Goal: Information Seeking & Learning: Learn about a topic

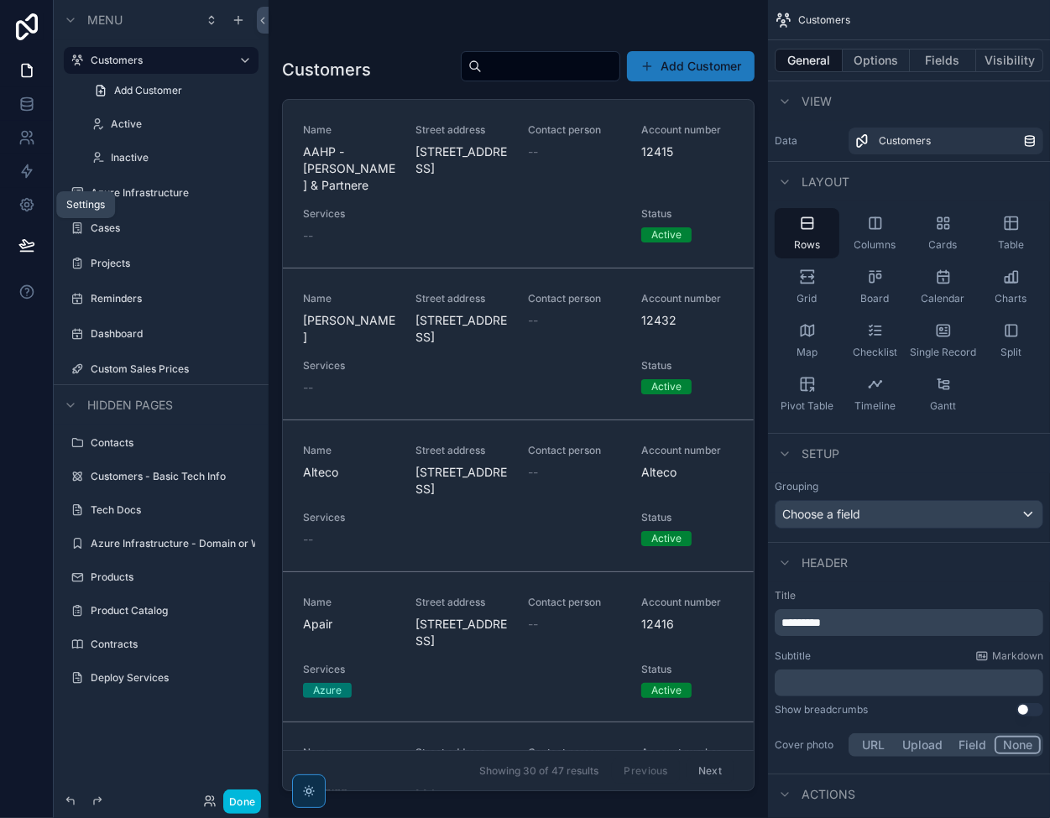
click at [17, 207] on link at bounding box center [26, 205] width 53 height 34
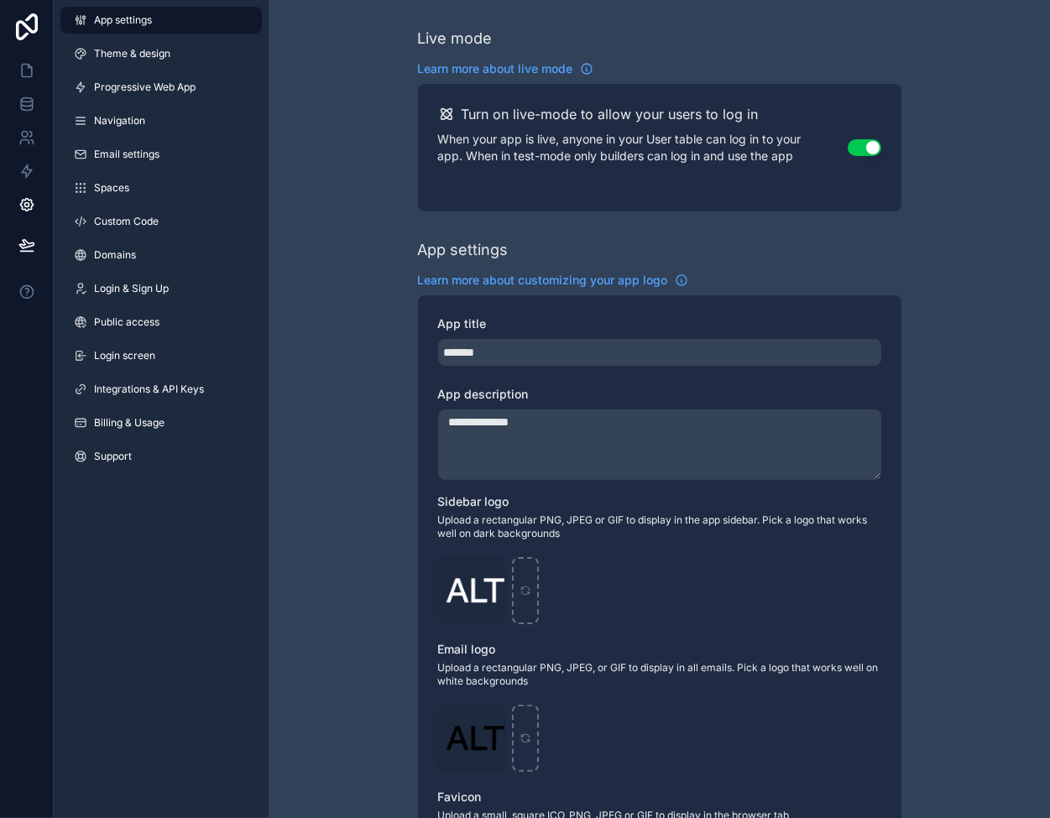
click at [148, 388] on span "Integrations & API Keys" at bounding box center [149, 389] width 110 height 13
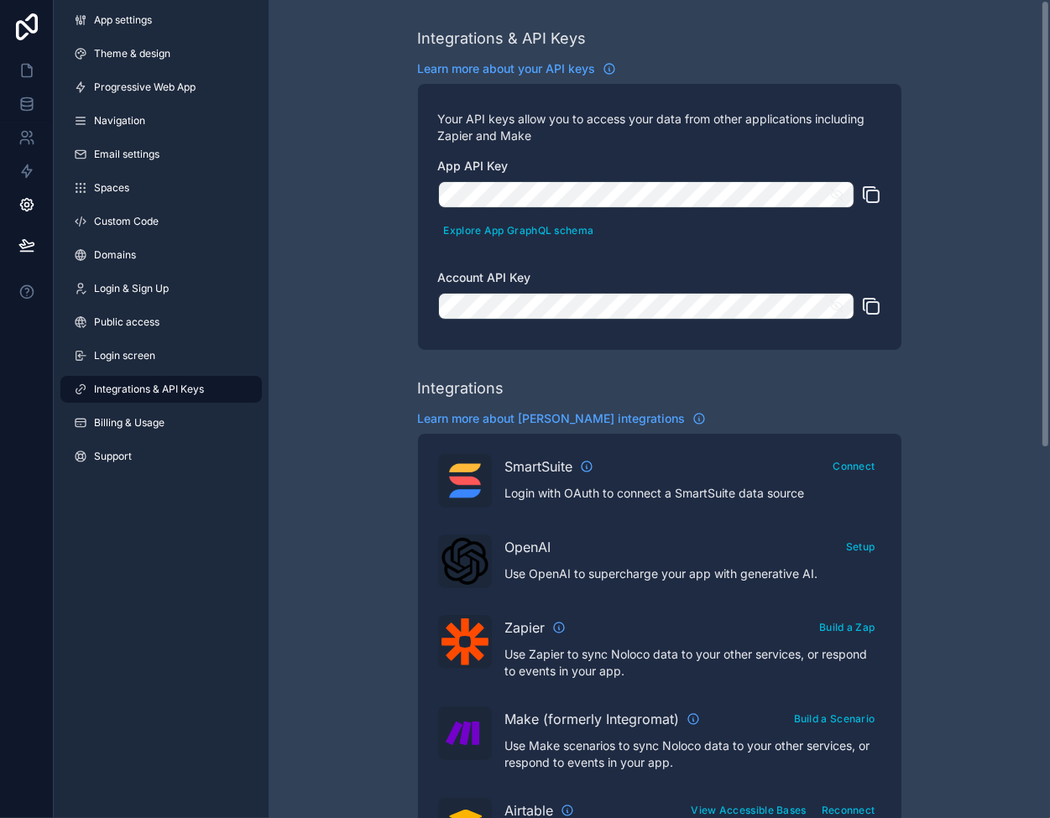
click at [469, 227] on button "Explore App GraphQL schema" at bounding box center [519, 230] width 162 height 24
drag, startPoint x: 30, startPoint y: 100, endPoint x: 8, endPoint y: 98, distance: 21.9
click at [30, 100] on icon at bounding box center [26, 104] width 17 height 17
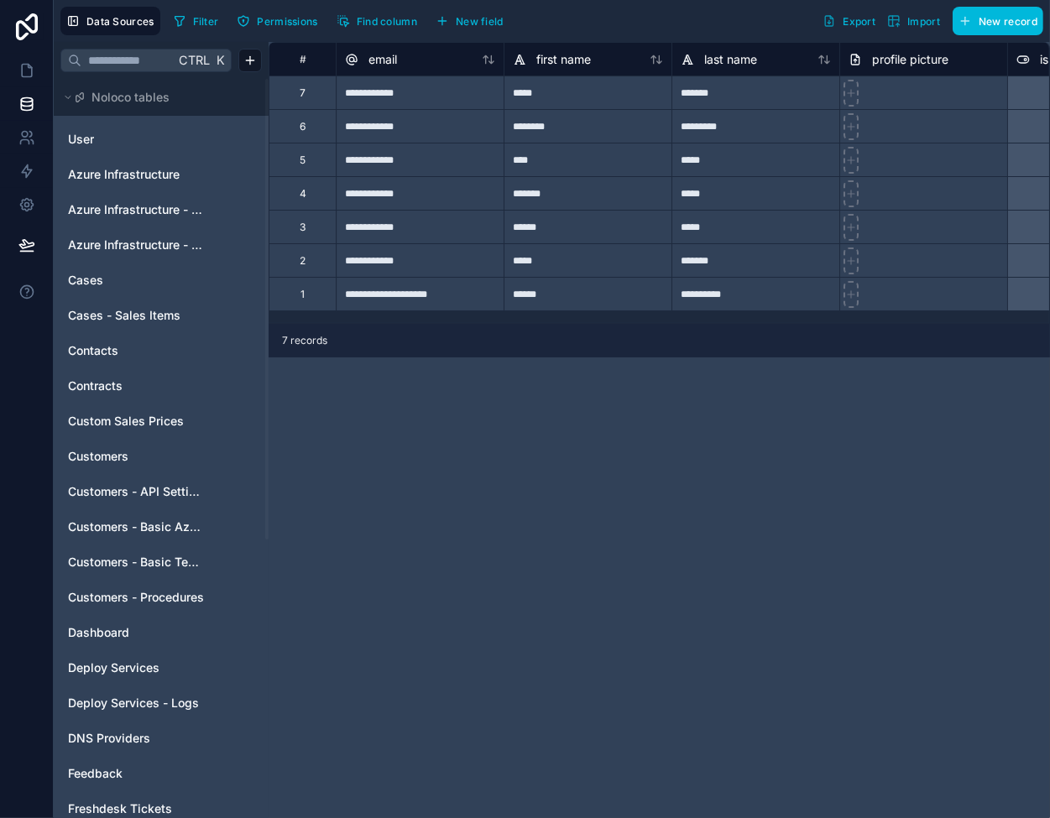
click at [163, 526] on span "Customers - Basic Azure Info" at bounding box center [136, 527] width 136 height 17
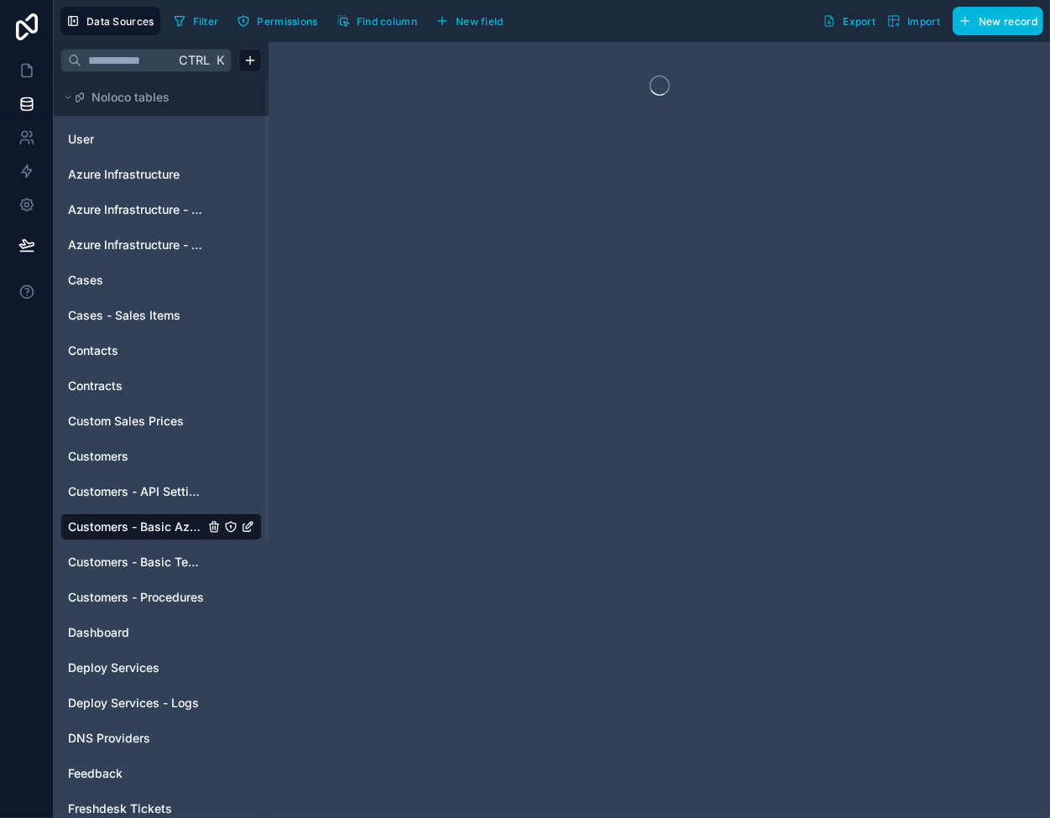
click at [179, 557] on span "Customers - Basic Tech Info" at bounding box center [136, 562] width 136 height 17
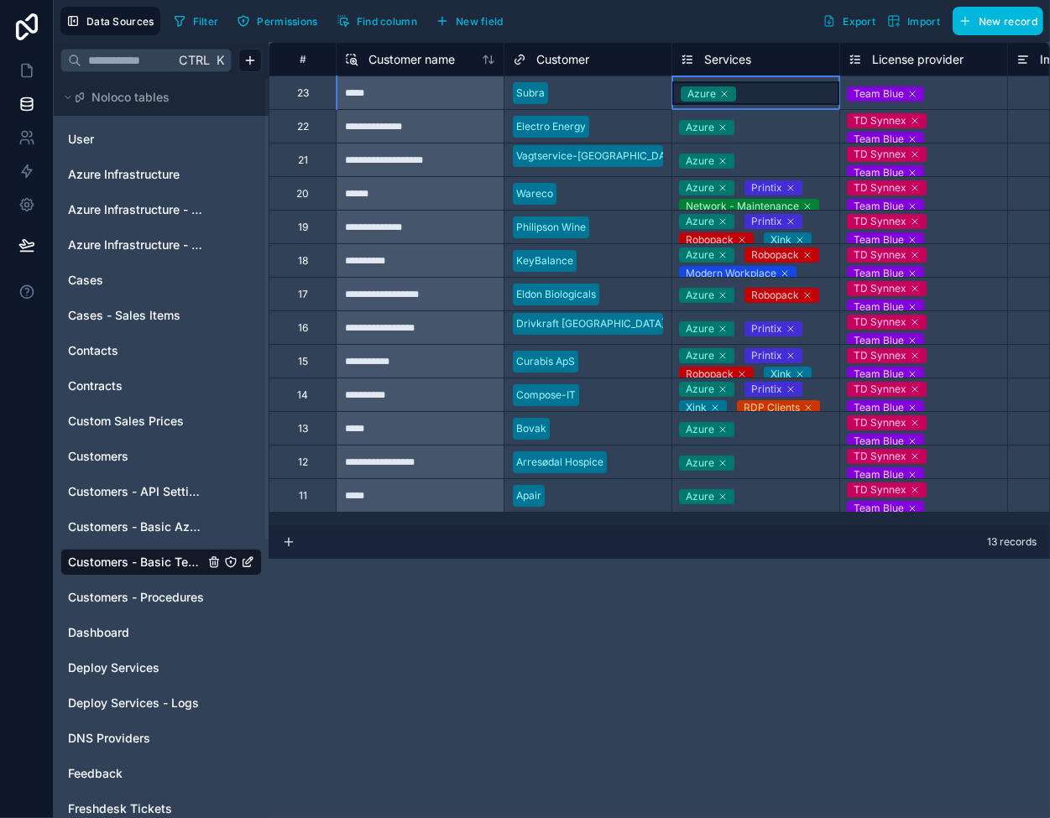
click at [772, 83] on div "Azure" at bounding box center [755, 93] width 167 height 24
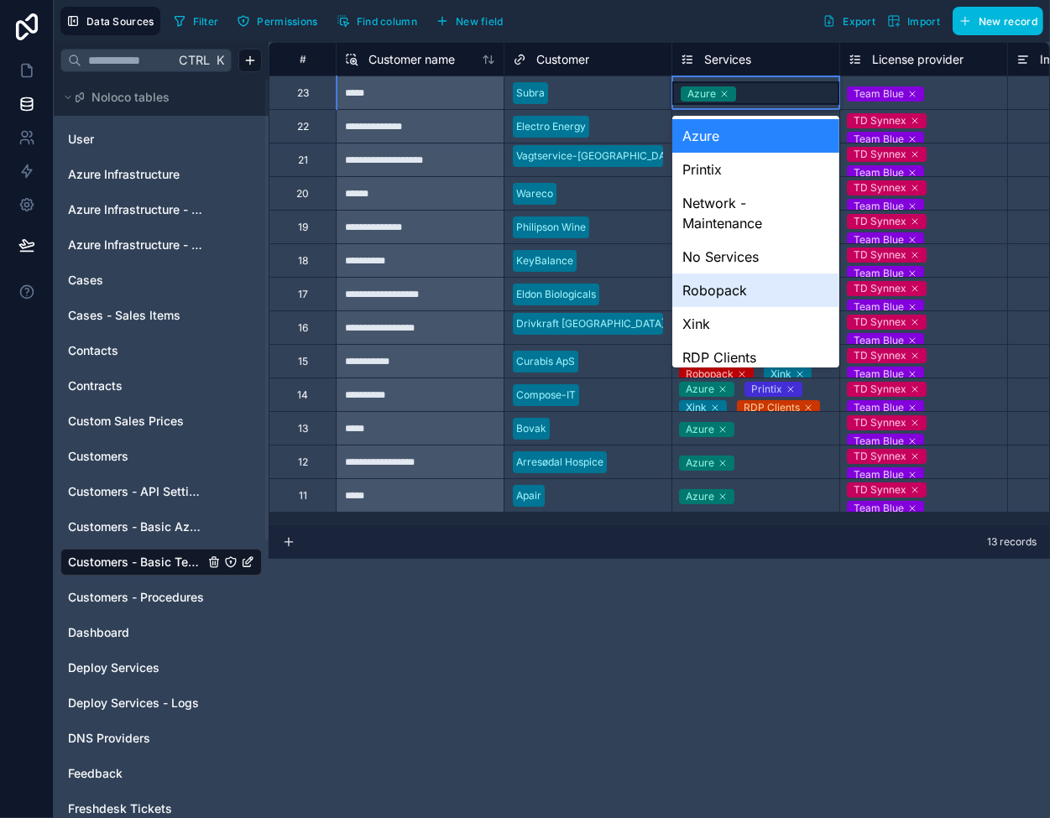
click at [737, 285] on div "Robopack" at bounding box center [755, 291] width 167 height 34
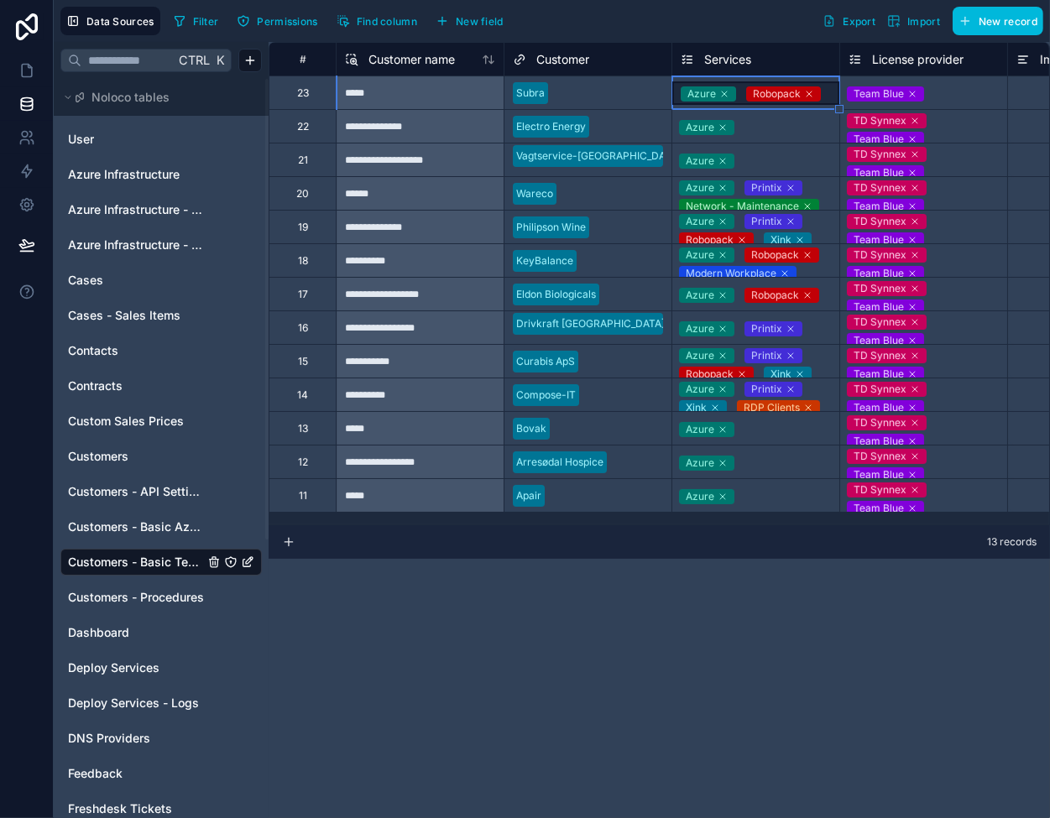
click at [725, 92] on icon at bounding box center [724, 94] width 5 height 5
click at [23, 78] on icon at bounding box center [26, 70] width 17 height 17
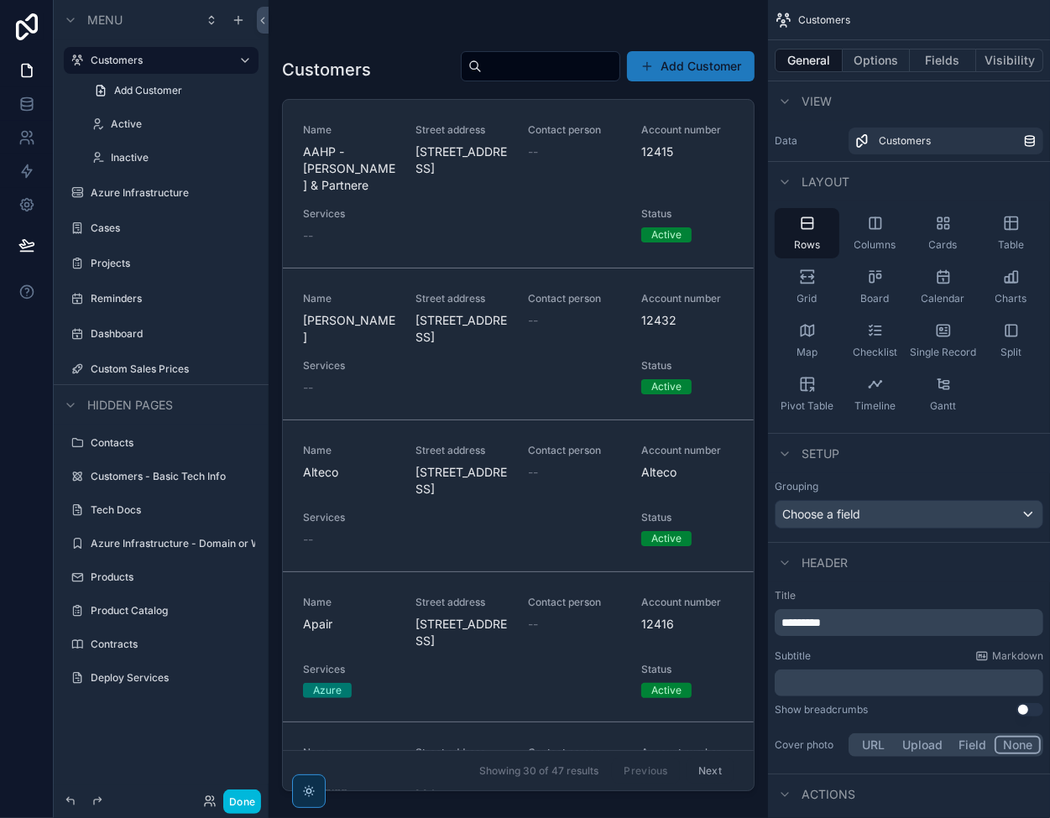
click at [248, 803] on button "Done" at bounding box center [242, 802] width 38 height 24
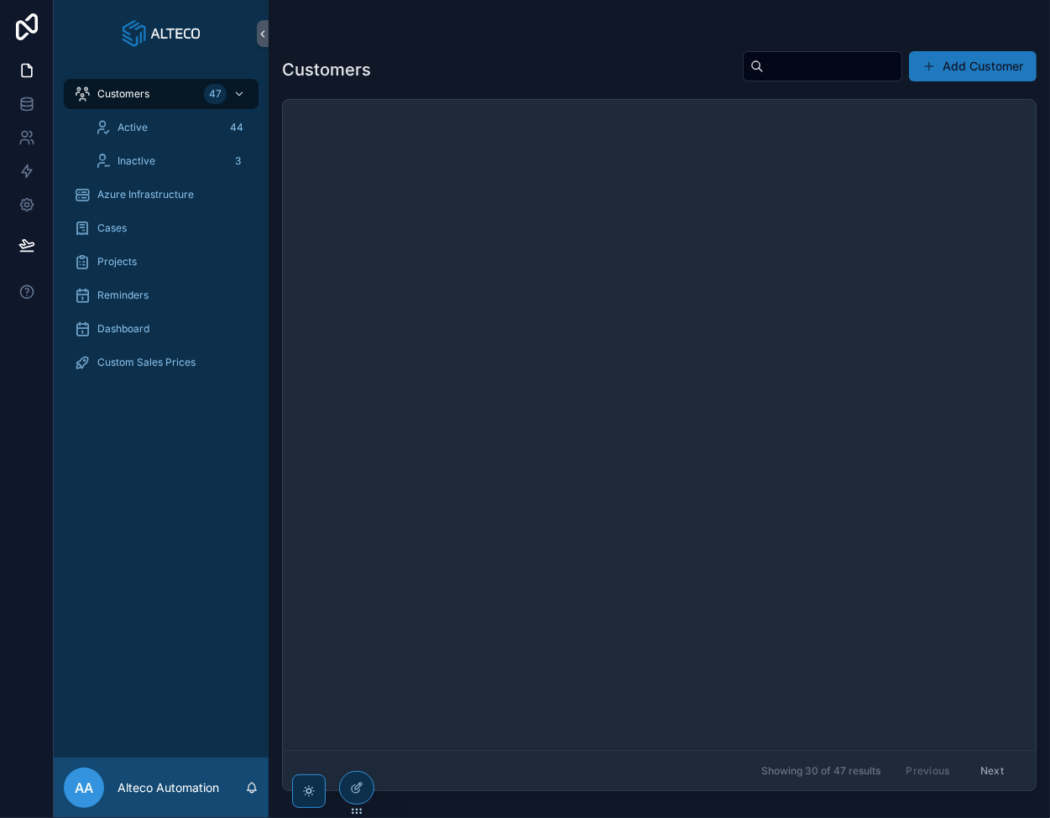
scroll to position [3924, 0]
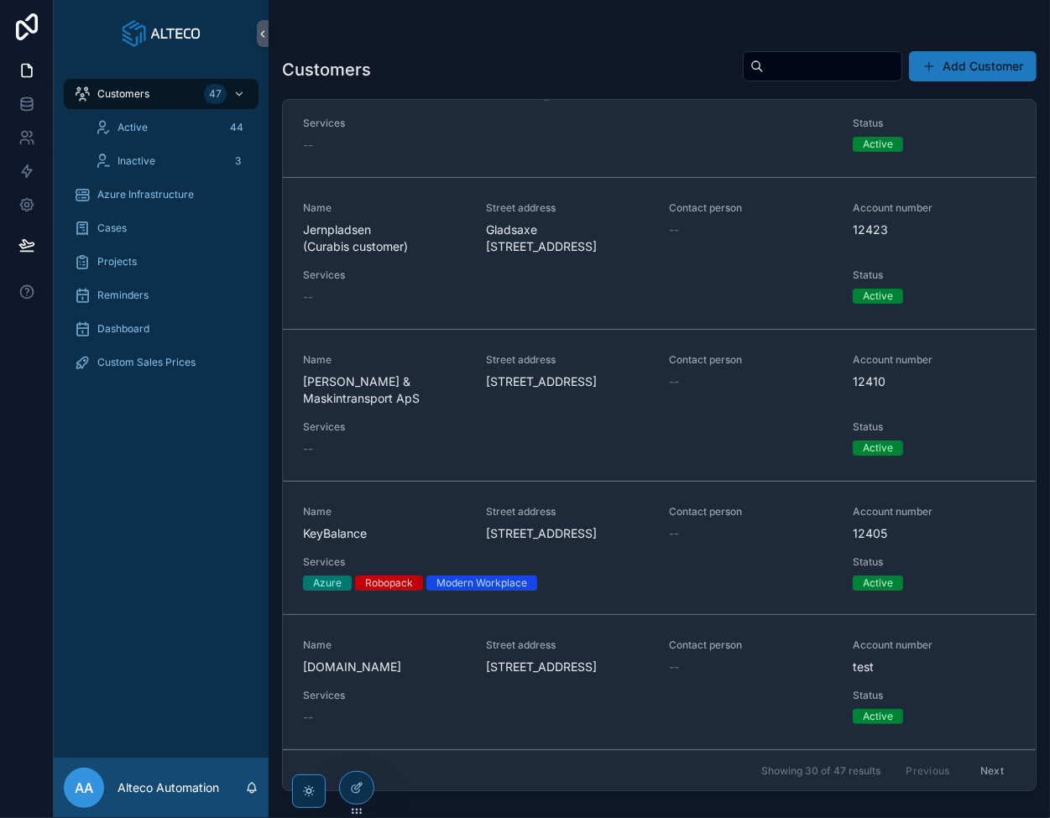
click at [969, 766] on button "Next" at bounding box center [992, 771] width 47 height 26
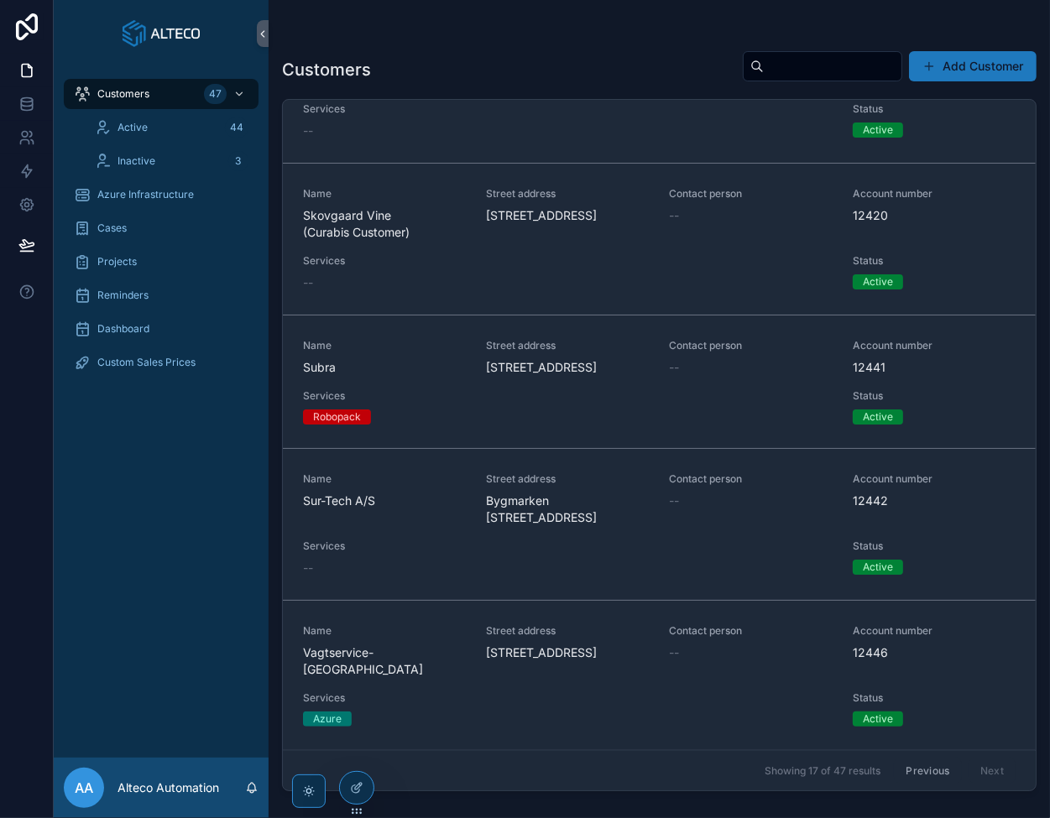
scroll to position [1427, 0]
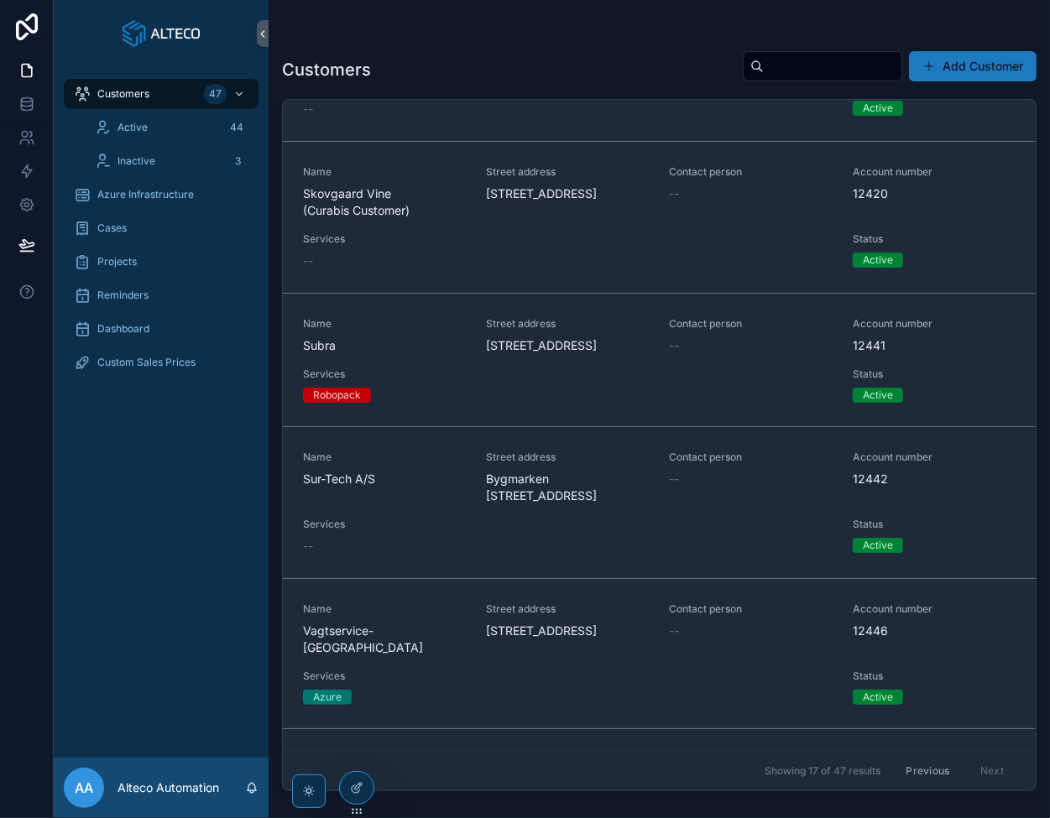
click at [391, 354] on div "Name Subra" at bounding box center [384, 335] width 163 height 37
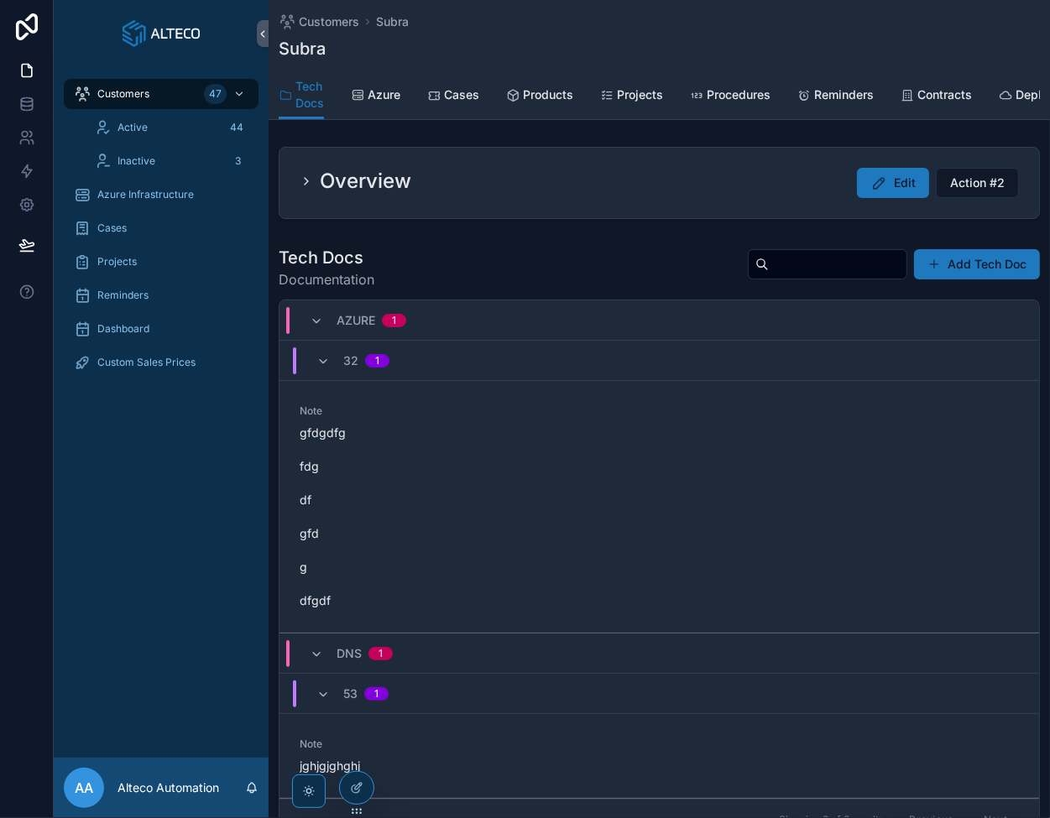
click at [396, 92] on span "Azure" at bounding box center [384, 94] width 33 height 17
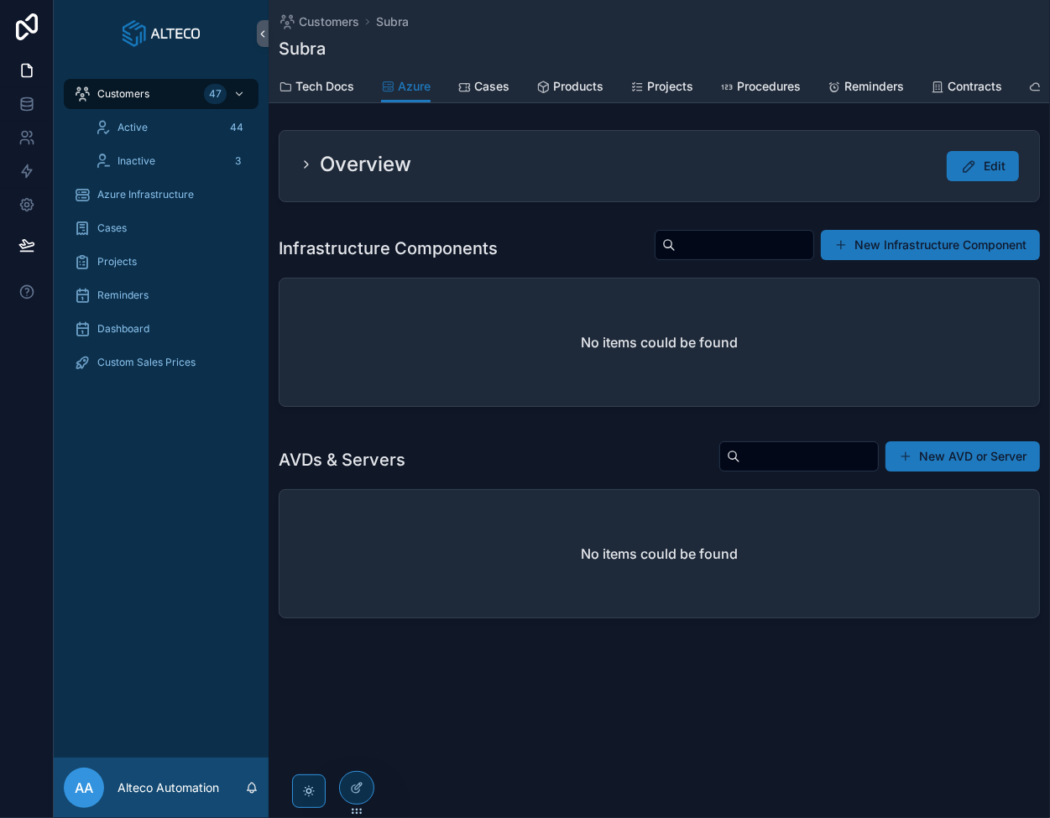
click at [562, 88] on span "Products" at bounding box center [578, 86] width 50 height 17
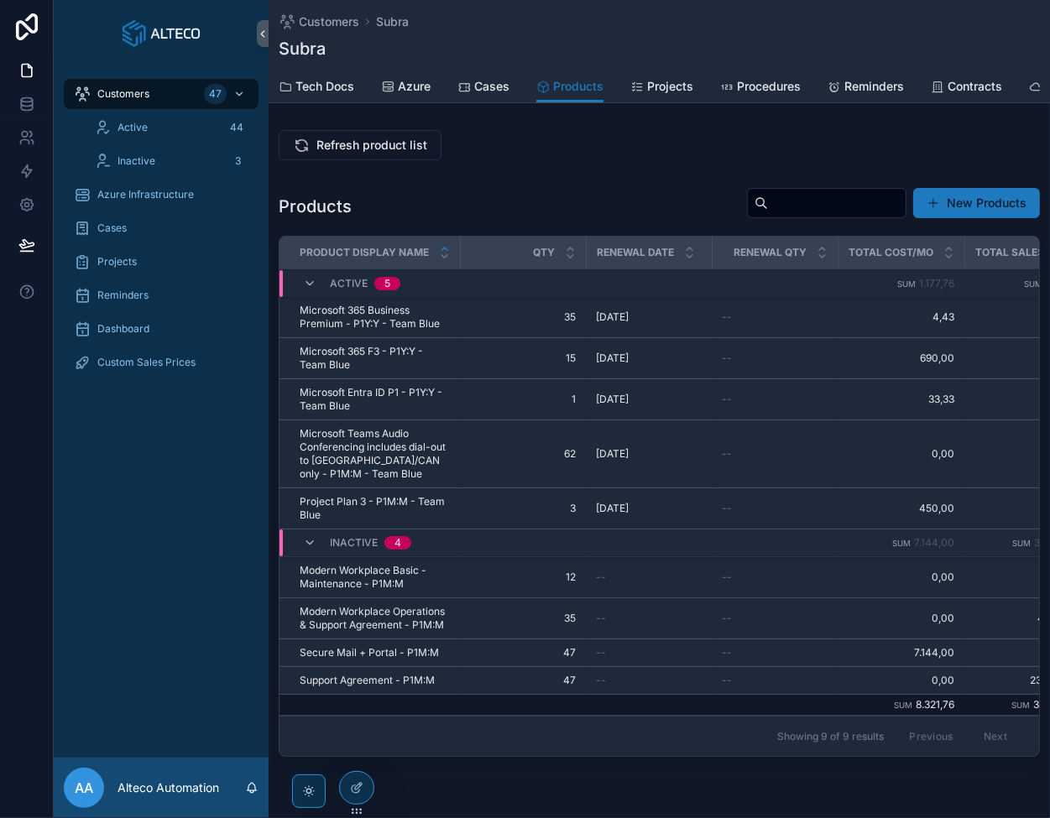
click at [0, 0] on icon "scrollable content" at bounding box center [0, 0] width 0 height 0
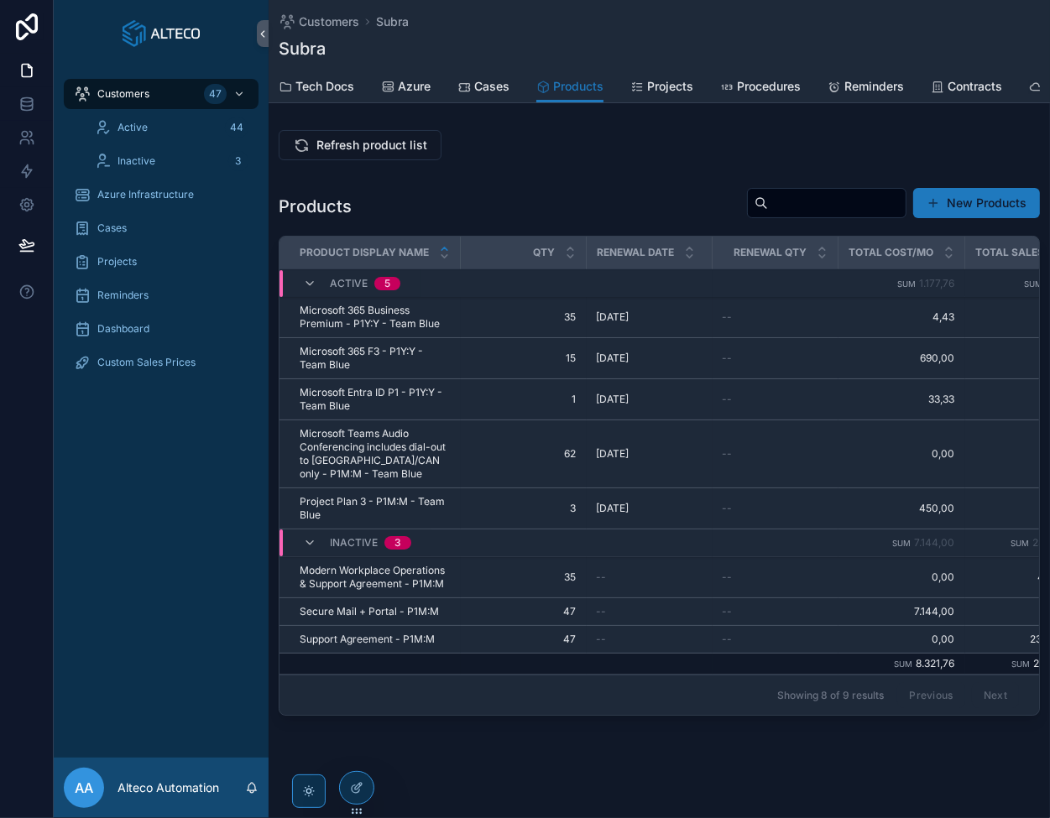
click at [0, 0] on icon "scrollable content" at bounding box center [0, 0] width 0 height 0
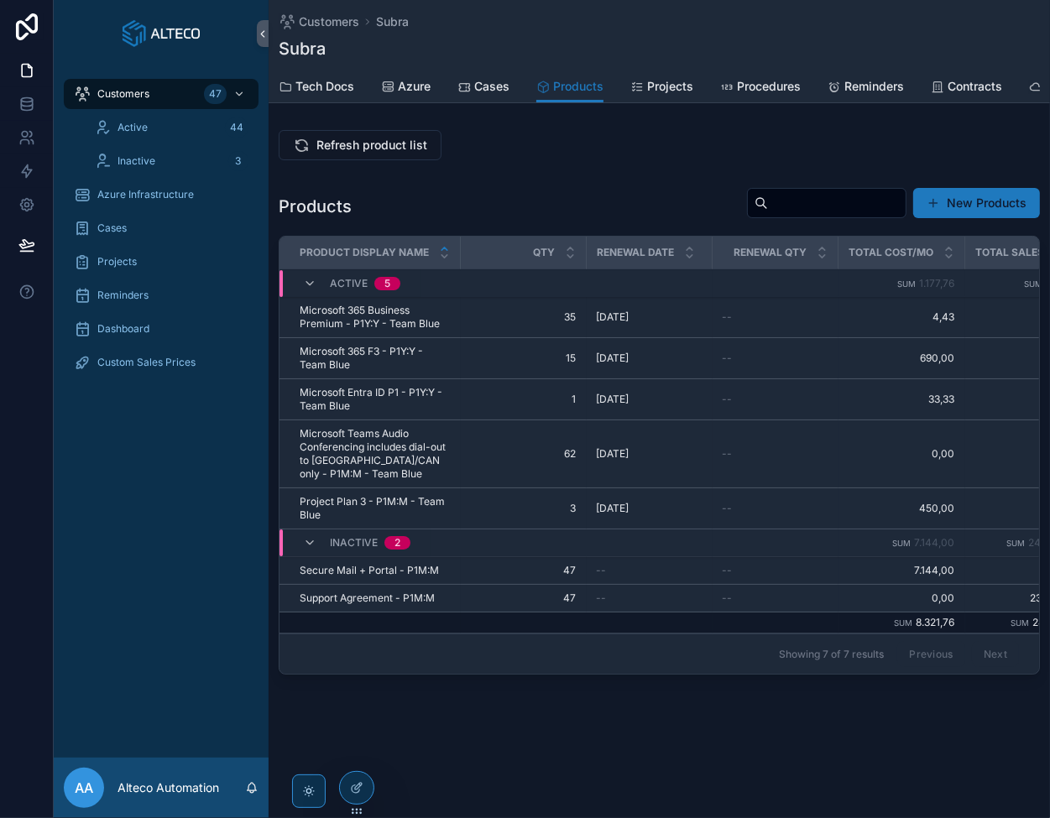
click at [0, 0] on button "scrollable content" at bounding box center [0, 0] width 0 height 0
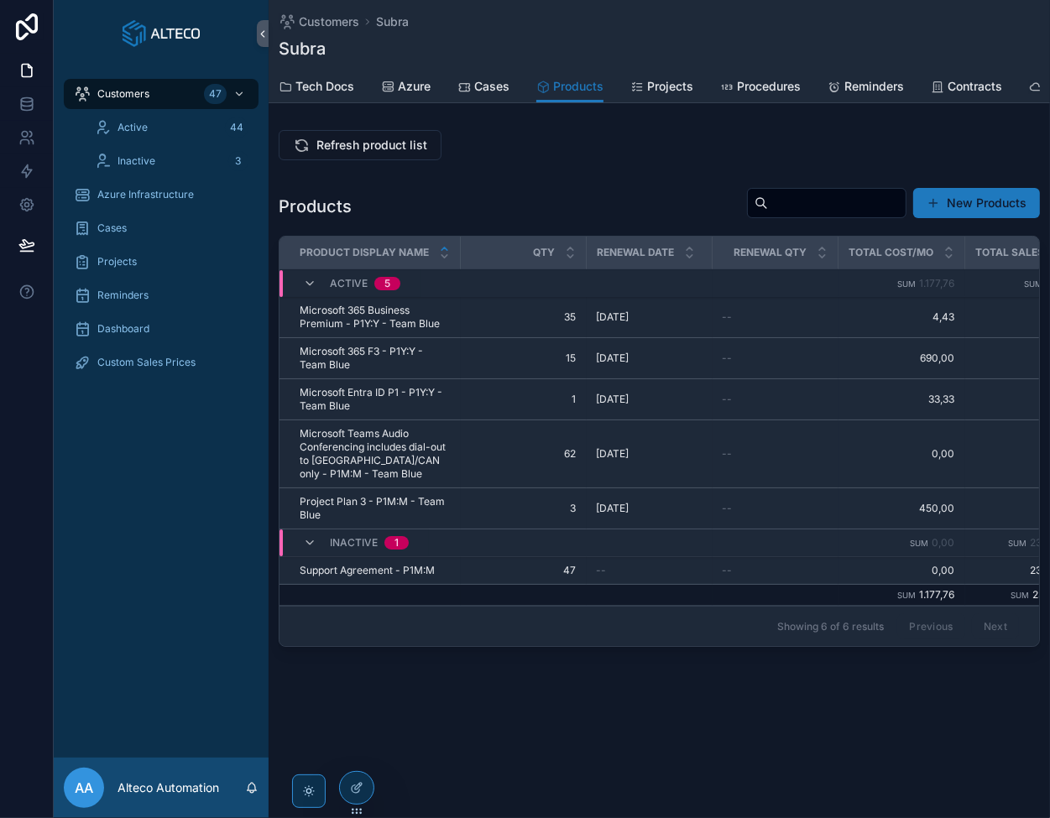
click at [0, 0] on button "scrollable content" at bounding box center [0, 0] width 0 height 0
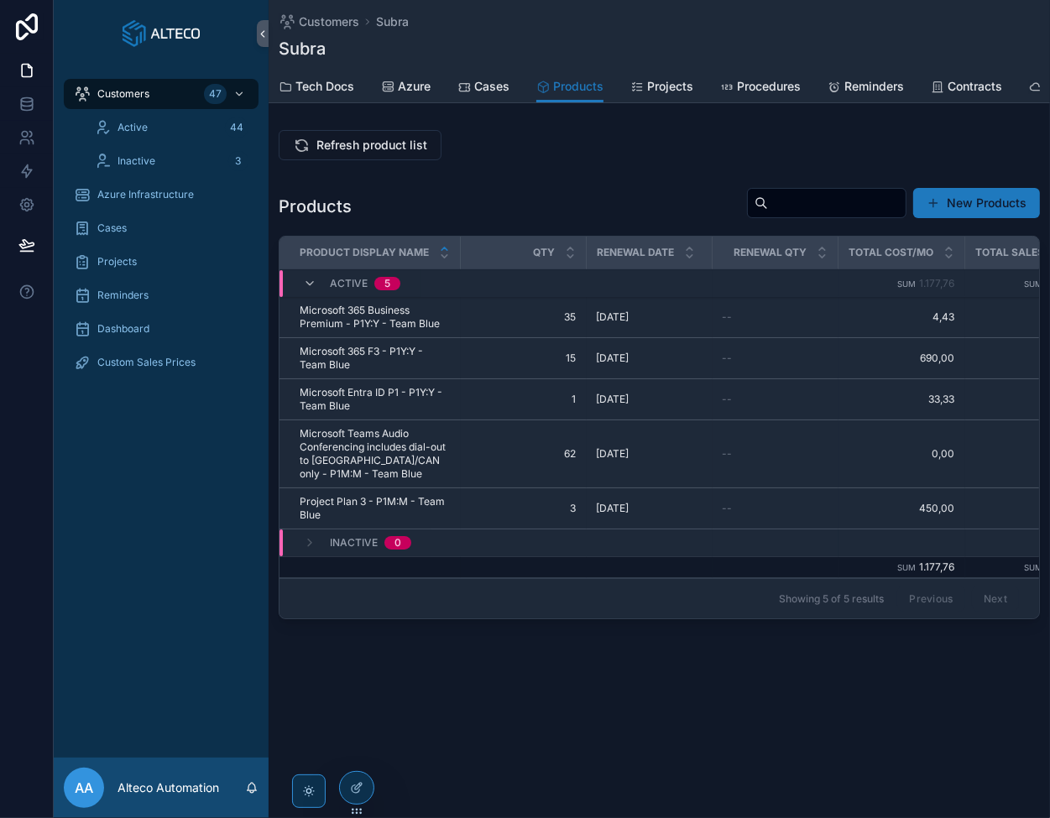
click at [0, 0] on icon "scrollable content" at bounding box center [0, 0] width 0 height 0
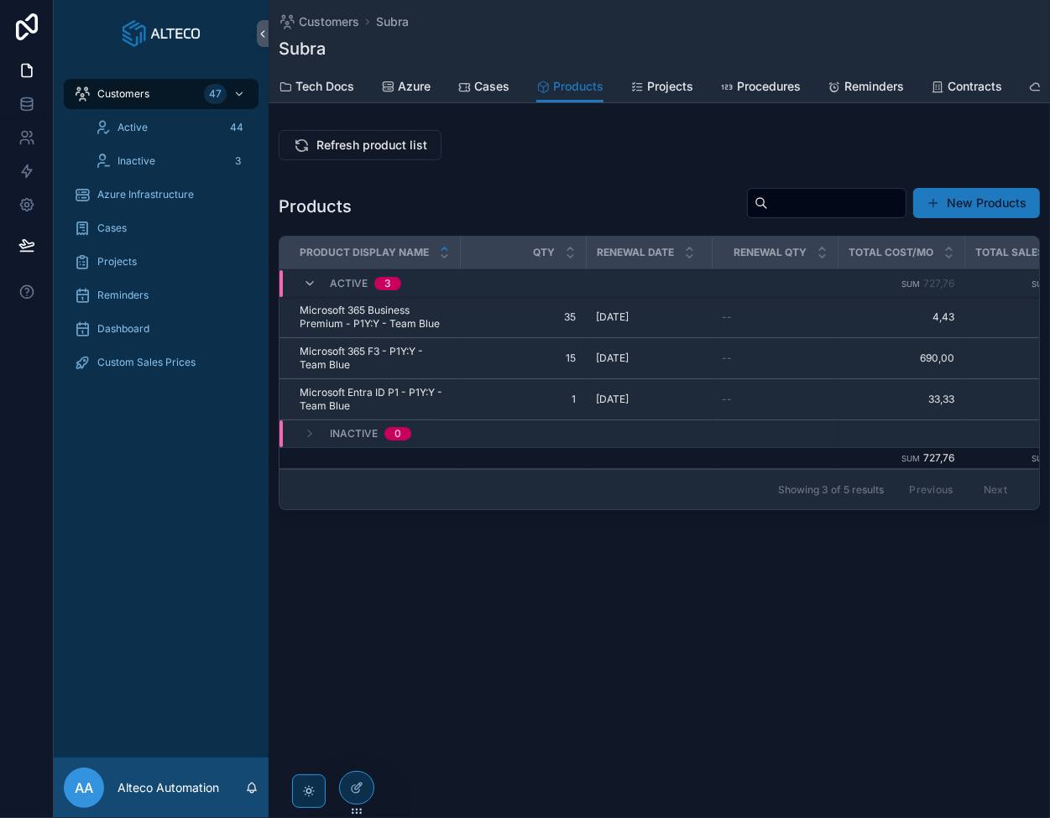
click at [0, 0] on button "scrollable content" at bounding box center [0, 0] width 0 height 0
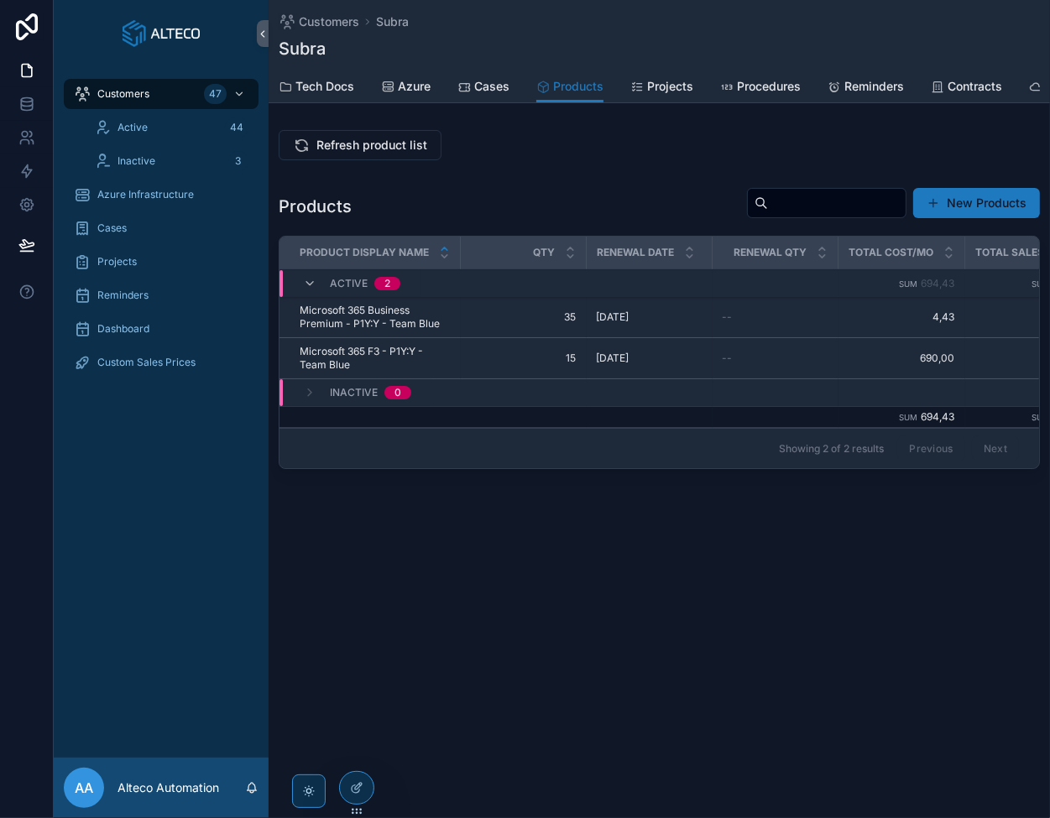
click at [0, 0] on div "scrollable content" at bounding box center [0, 0] width 0 height 0
click at [0, 0] on button "scrollable content" at bounding box center [0, 0] width 0 height 0
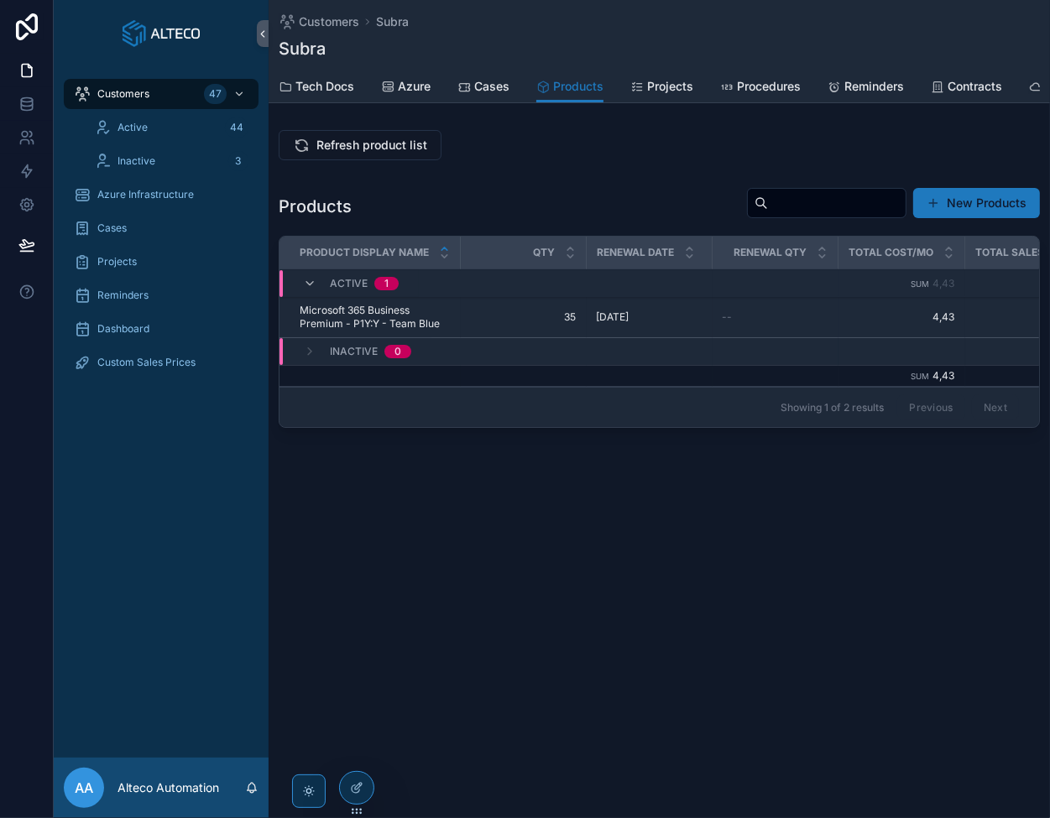
click at [0, 0] on button "scrollable content" at bounding box center [0, 0] width 0 height 0
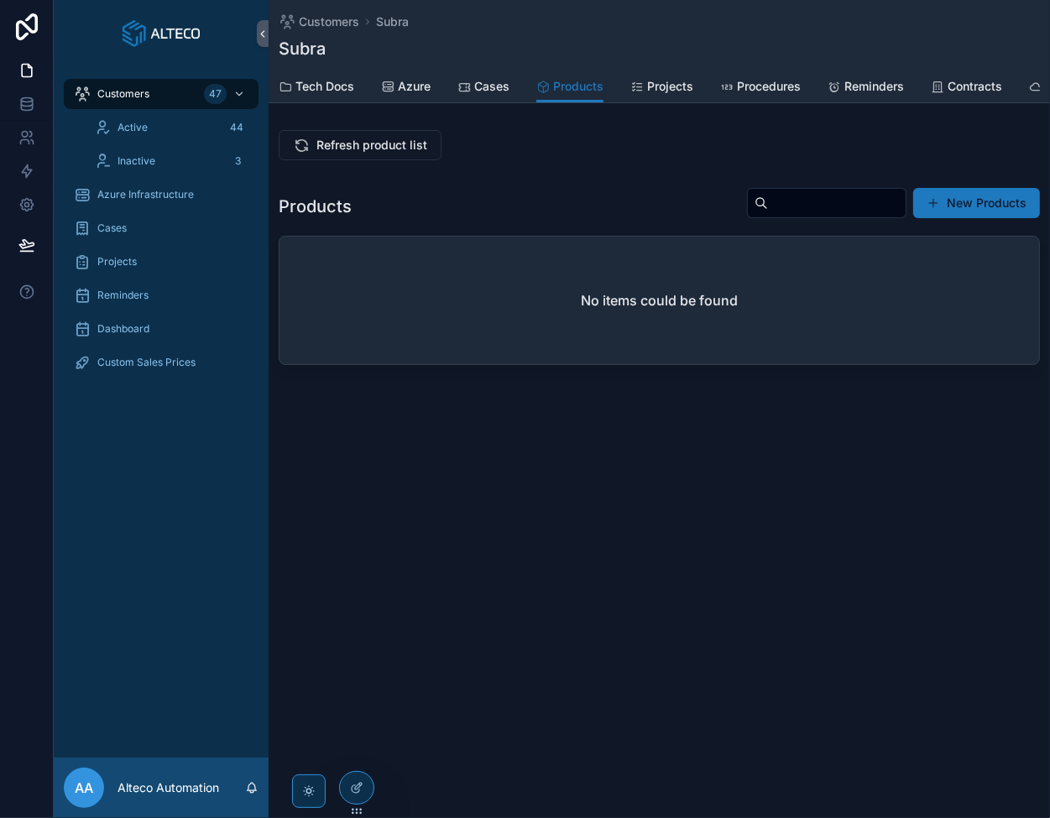
click at [337, 154] on span "Refresh product list" at bounding box center [371, 145] width 111 height 17
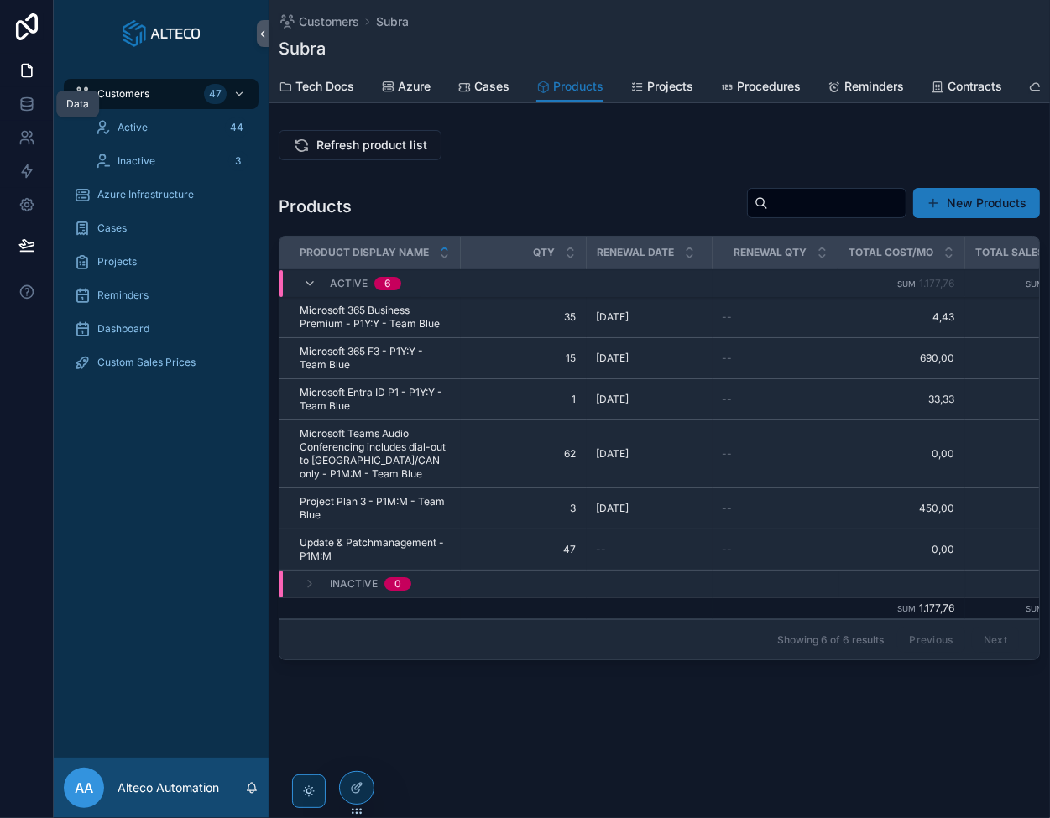
click at [25, 104] on icon at bounding box center [26, 104] width 17 height 17
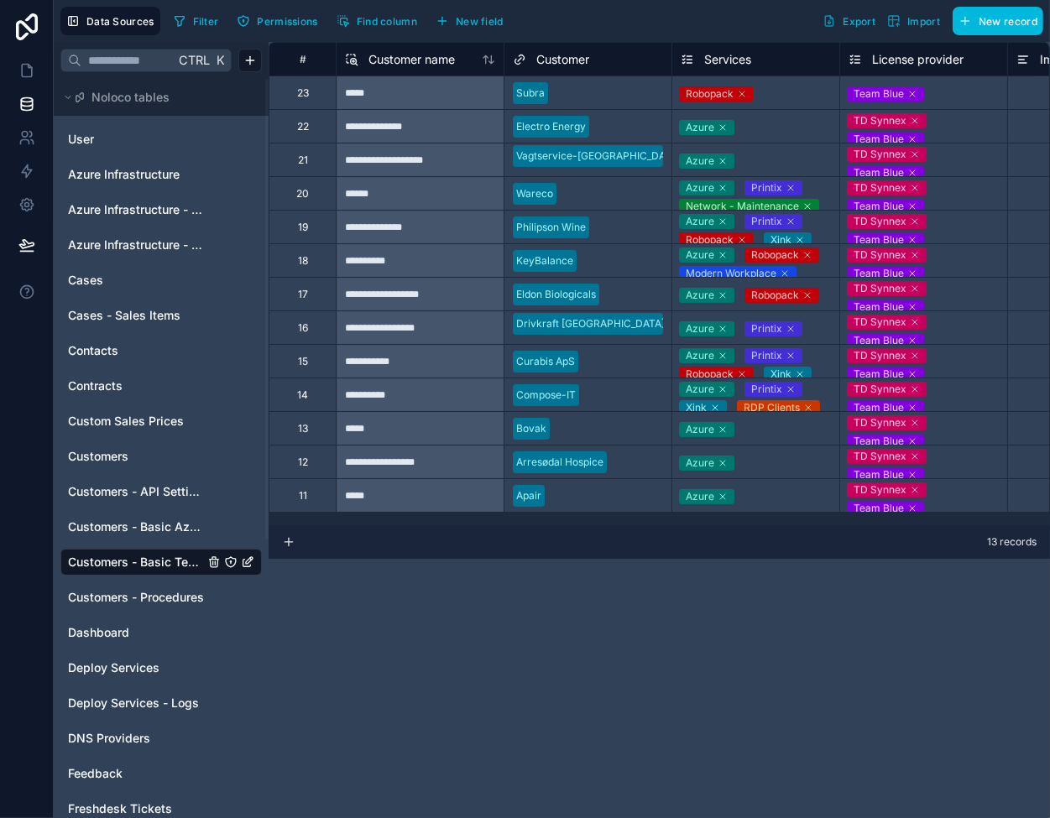
click at [742, 92] on icon at bounding box center [742, 94] width 10 height 10
click at [458, 212] on div "**********" at bounding box center [420, 227] width 168 height 34
click at [594, 194] on div at bounding box center [613, 194] width 100 height 17
click at [25, 65] on icon at bounding box center [26, 70] width 17 height 17
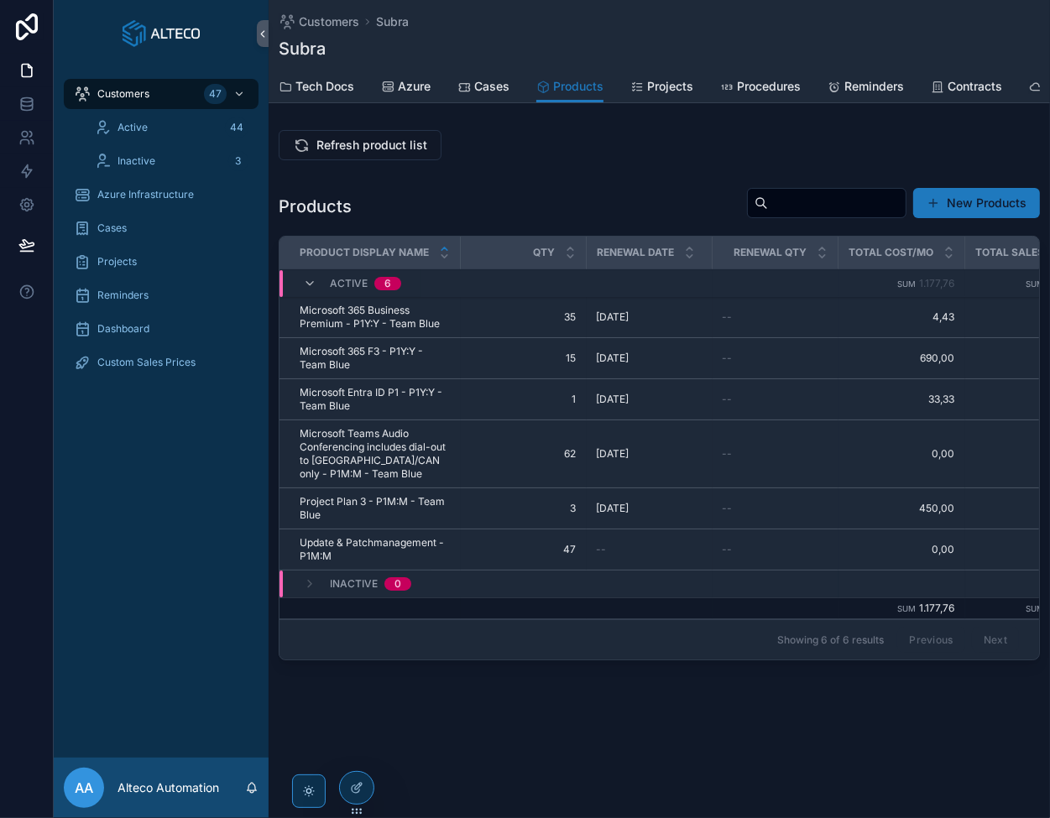
click at [380, 144] on button "Refresh product list" at bounding box center [360, 145] width 163 height 30
click at [24, 94] on link at bounding box center [26, 104] width 53 height 34
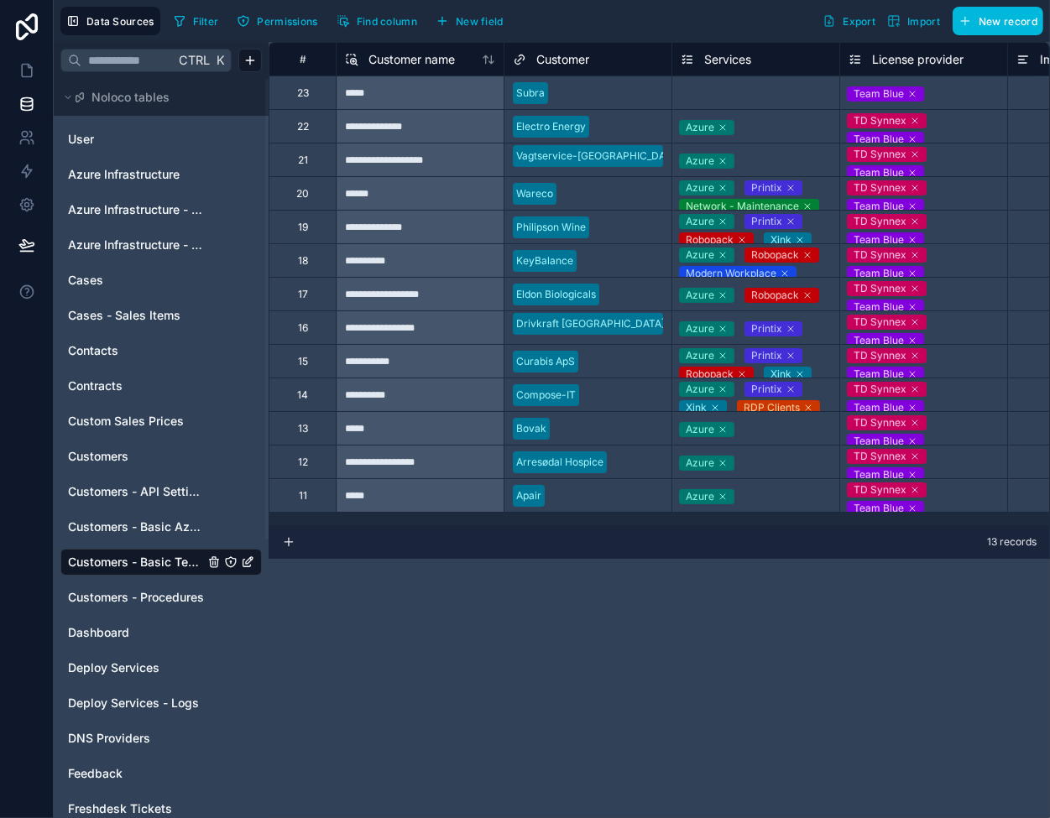
click at [762, 100] on div "Select a Services" at bounding box center [755, 93] width 167 height 18
click at [762, 100] on div "Select a Services" at bounding box center [755, 93] width 167 height 22
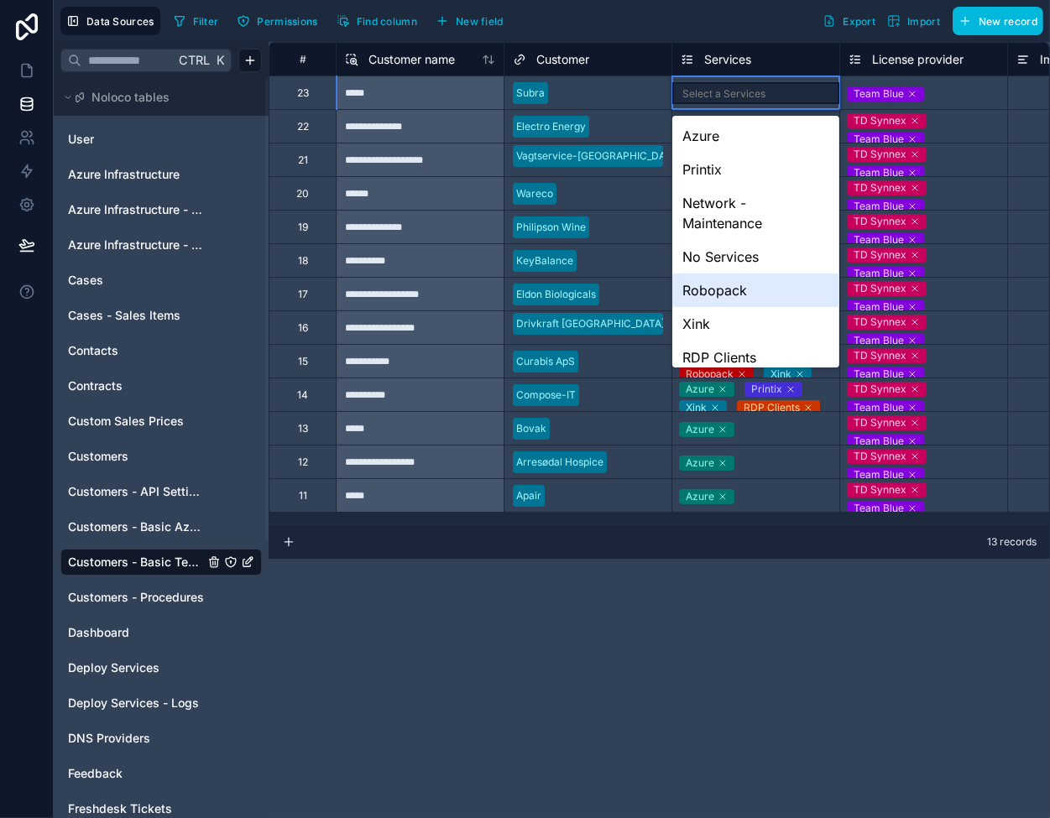
click at [727, 280] on div "Robopack" at bounding box center [755, 291] width 167 height 34
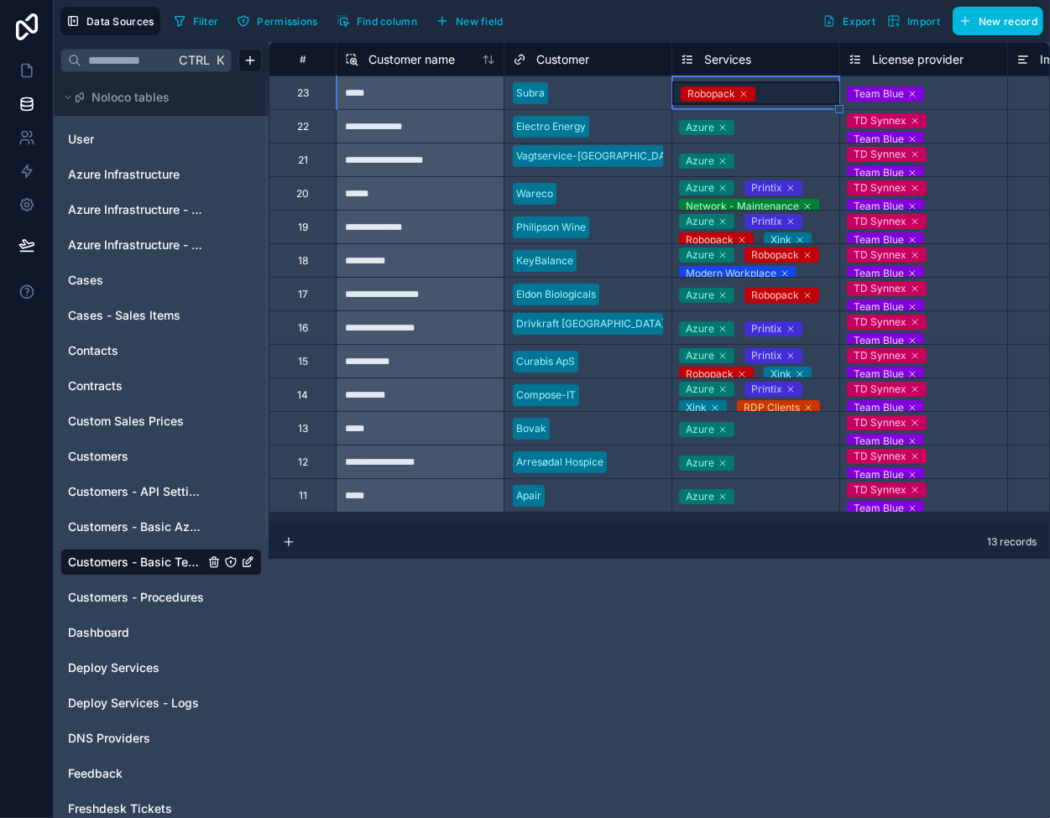
click at [447, 234] on div "**********" at bounding box center [420, 227] width 168 height 34
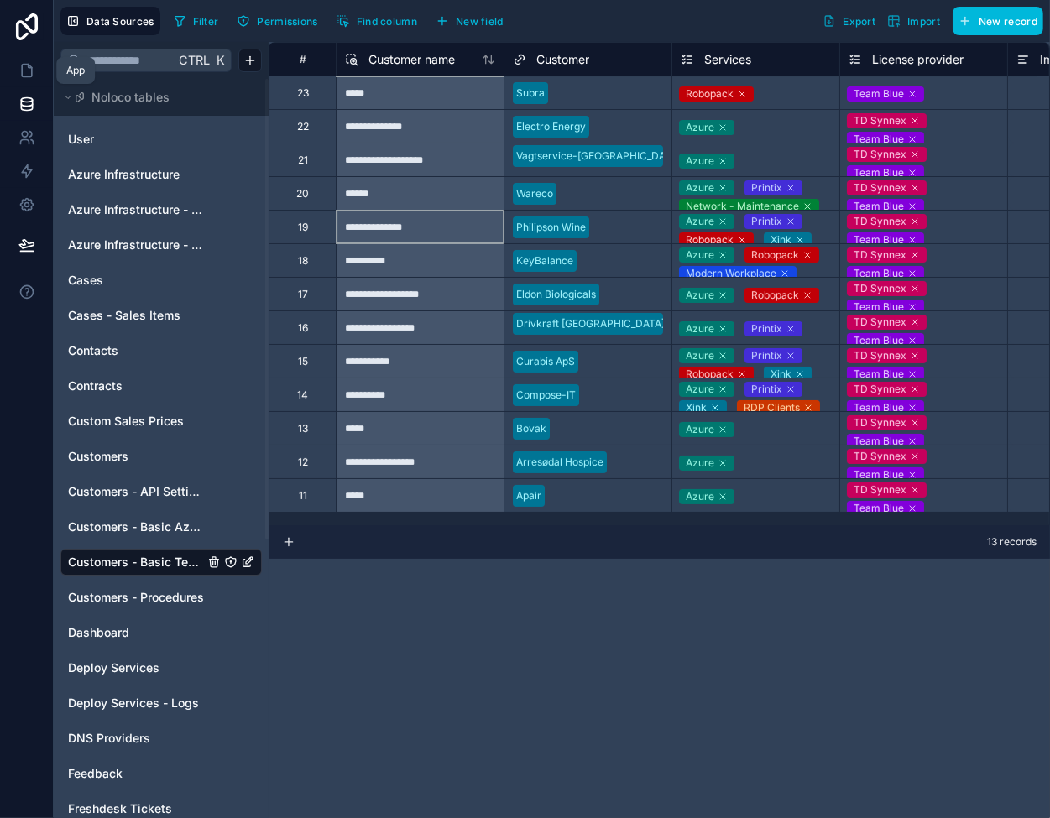
click at [23, 71] on icon at bounding box center [26, 70] width 17 height 17
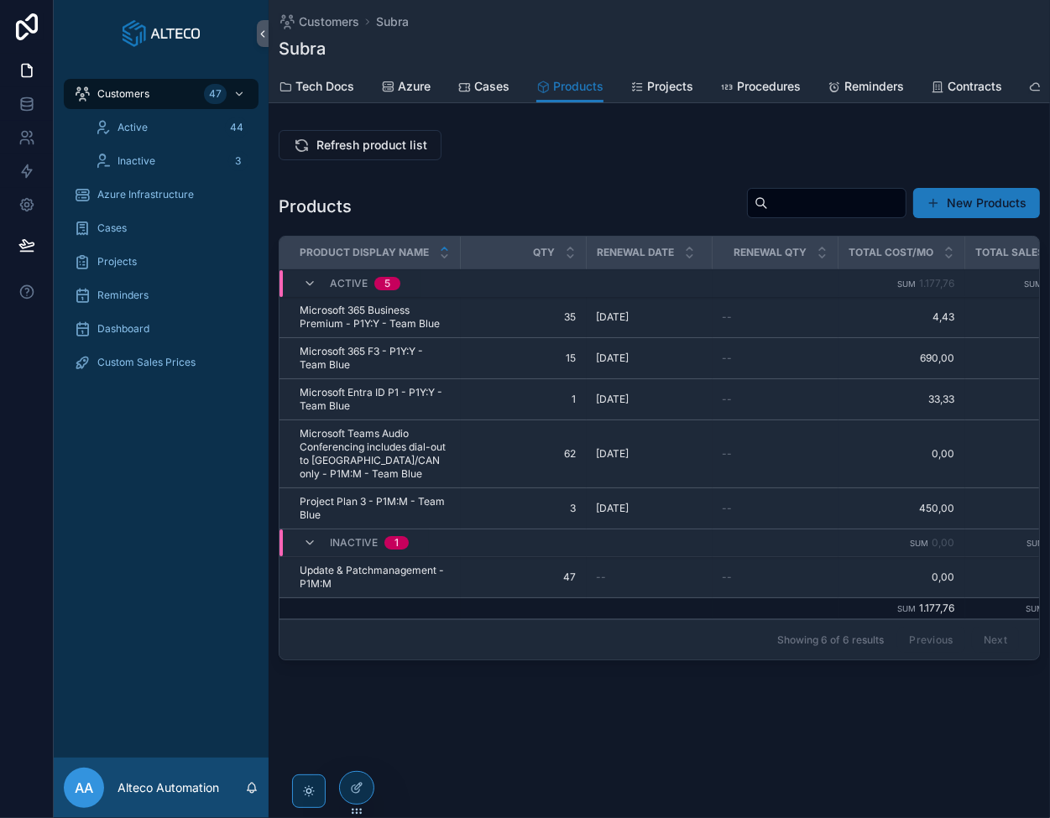
click at [333, 154] on span "Refresh product list" at bounding box center [371, 145] width 111 height 17
click at [545, 153] on div "Refresh product list" at bounding box center [659, 145] width 761 height 30
click at [129, 124] on span "Active" at bounding box center [133, 127] width 30 height 13
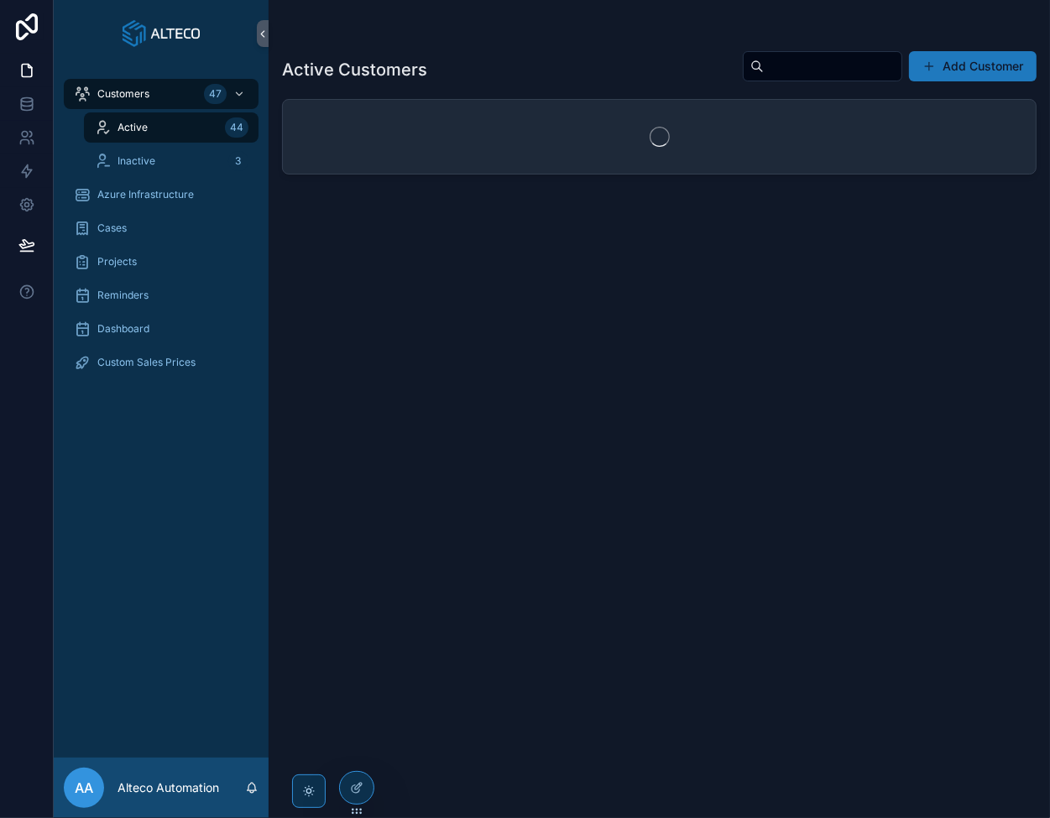
click at [144, 154] on span "Inactive" at bounding box center [137, 160] width 38 height 13
click at [119, 95] on span "Customers" at bounding box center [123, 93] width 52 height 13
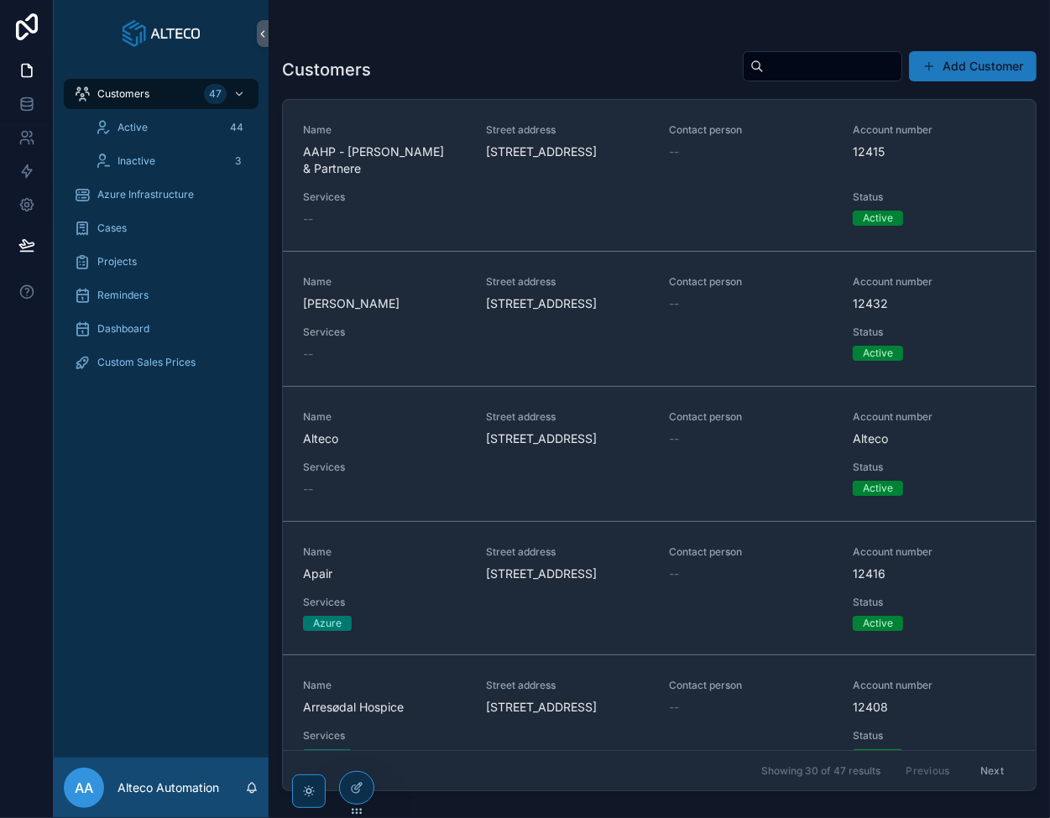
click at [131, 122] on span "Active" at bounding box center [133, 127] width 30 height 13
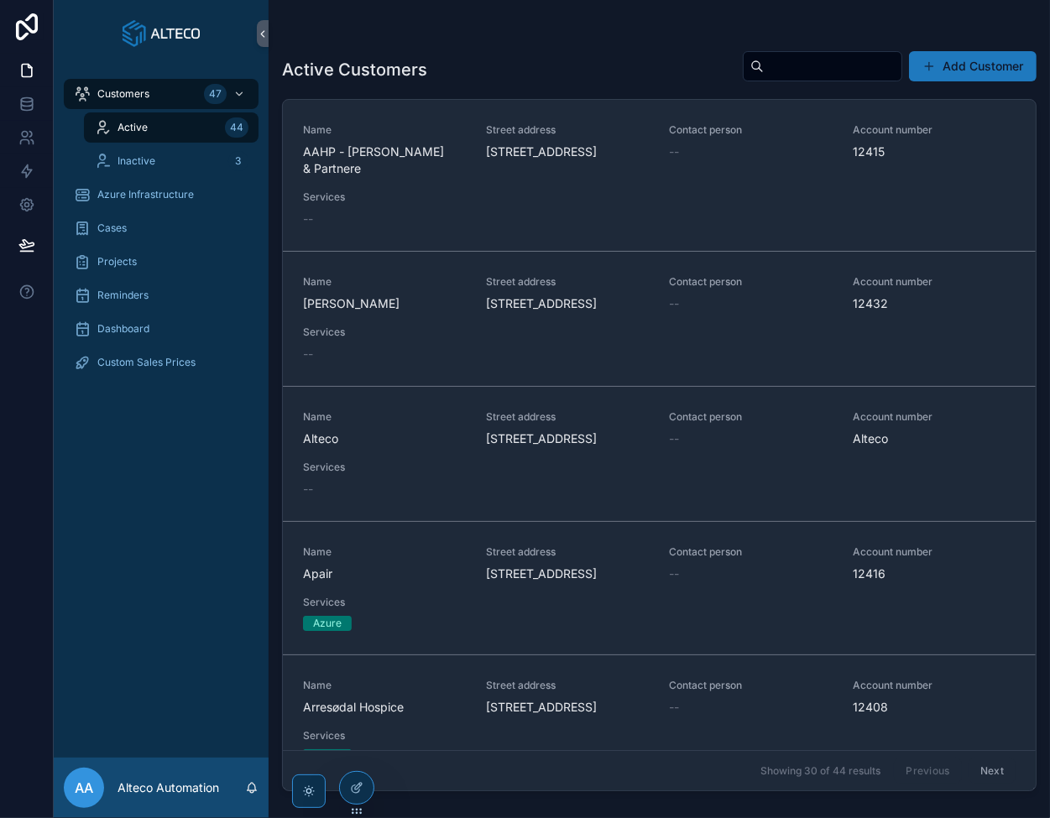
click at [139, 73] on div "Customers 47 Active 44 Inactive 3 Azure Infrastructure Cases Projects Reminders…" at bounding box center [161, 233] width 215 height 332
click at [139, 83] on div "Customers 47" at bounding box center [161, 94] width 175 height 27
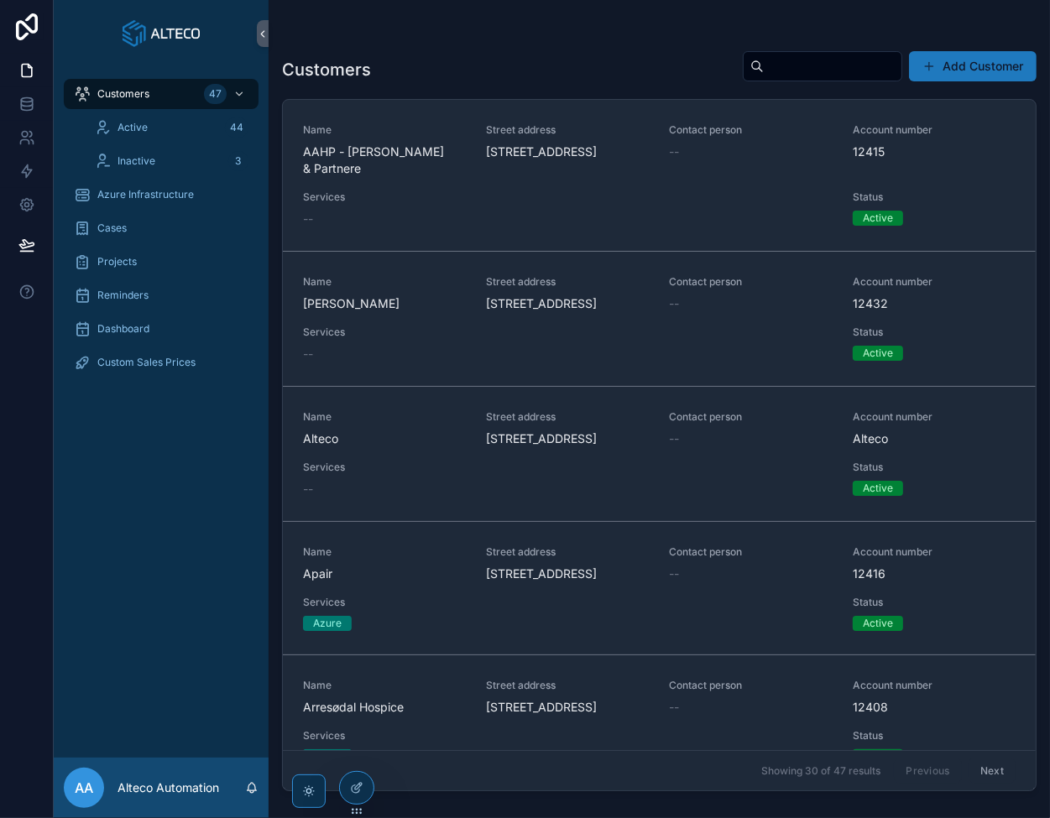
click at [153, 127] on div "Active 44" at bounding box center [171, 127] width 154 height 27
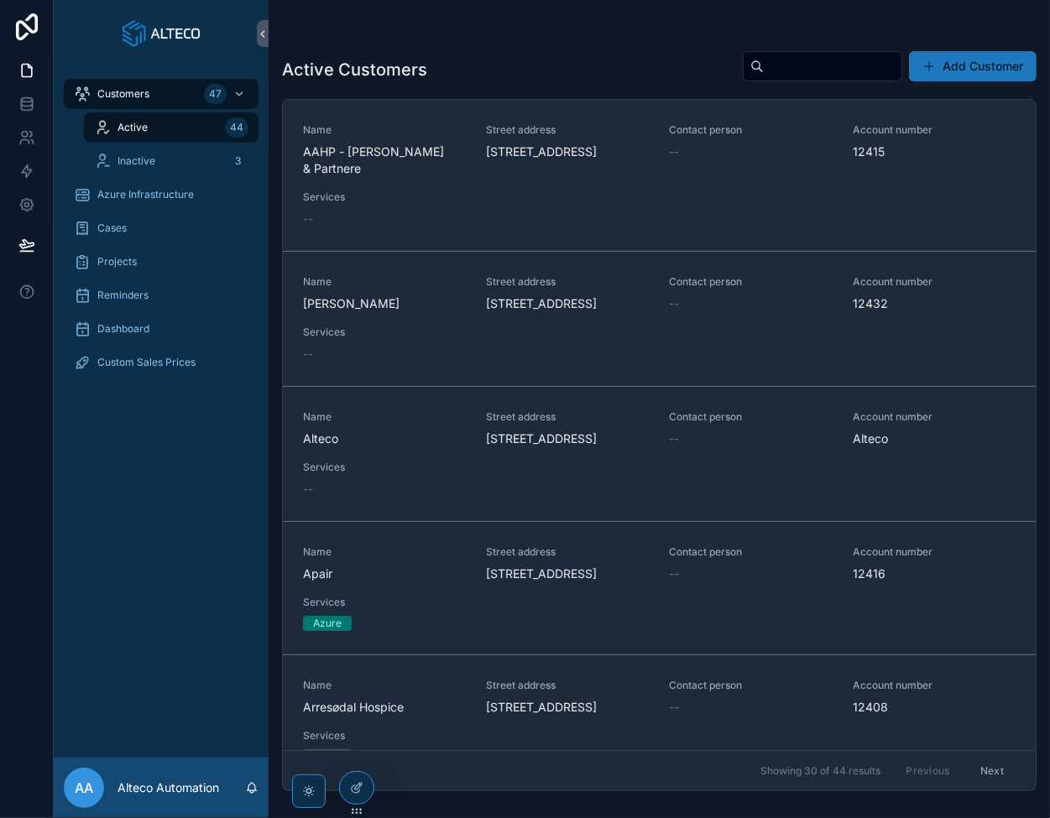
click at [154, 162] on span "Inactive" at bounding box center [137, 160] width 38 height 13
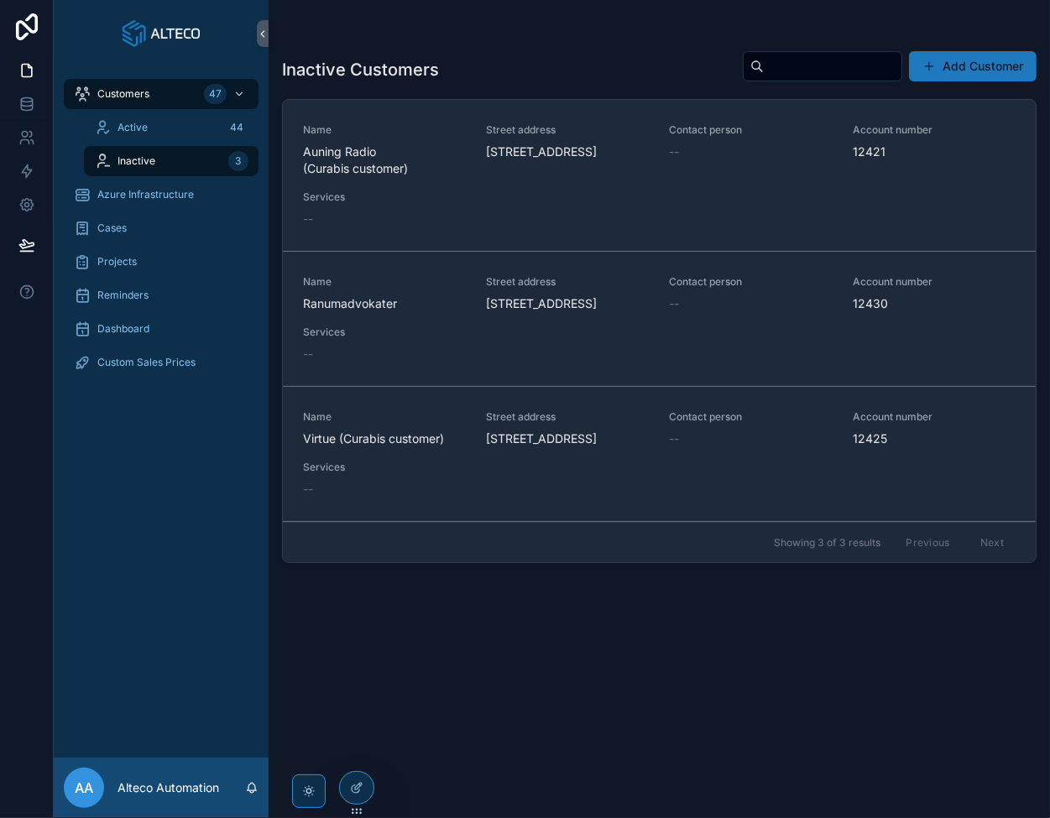
click at [154, 133] on div "Active 44" at bounding box center [171, 127] width 154 height 27
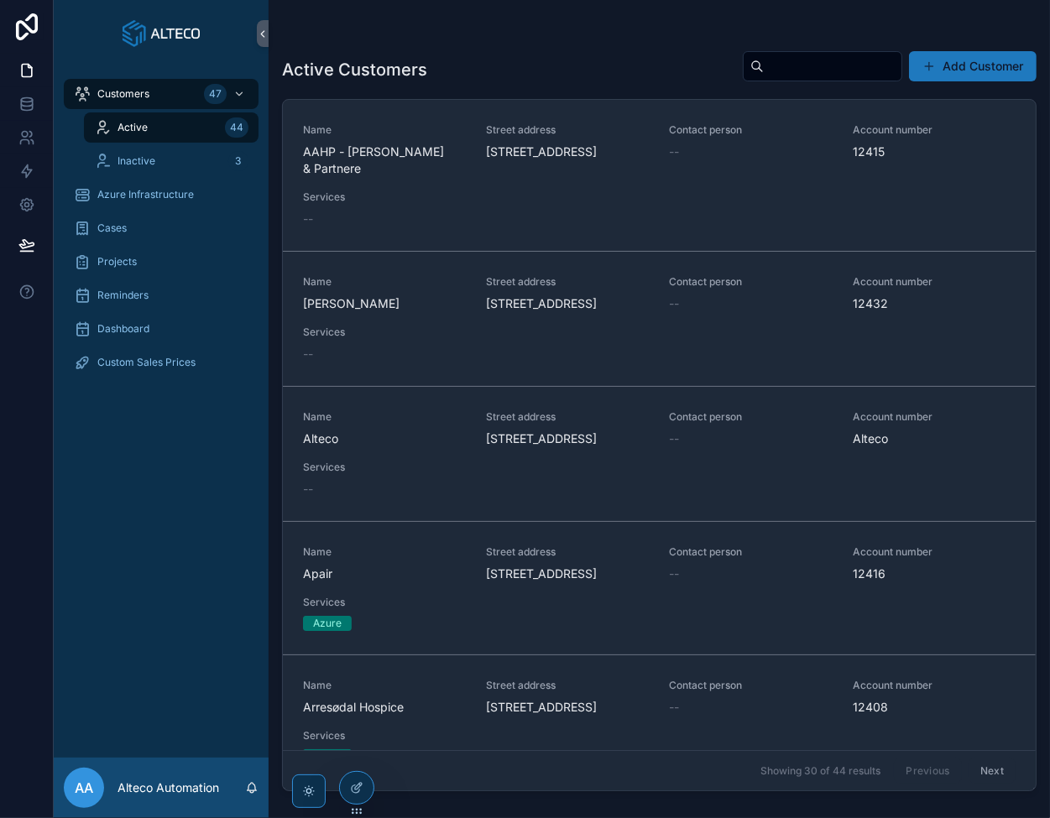
drag, startPoint x: 150, startPoint y: 90, endPoint x: 159, endPoint y: 82, distance: 11.9
click at [150, 89] on div "Customers 47" at bounding box center [161, 94] width 175 height 27
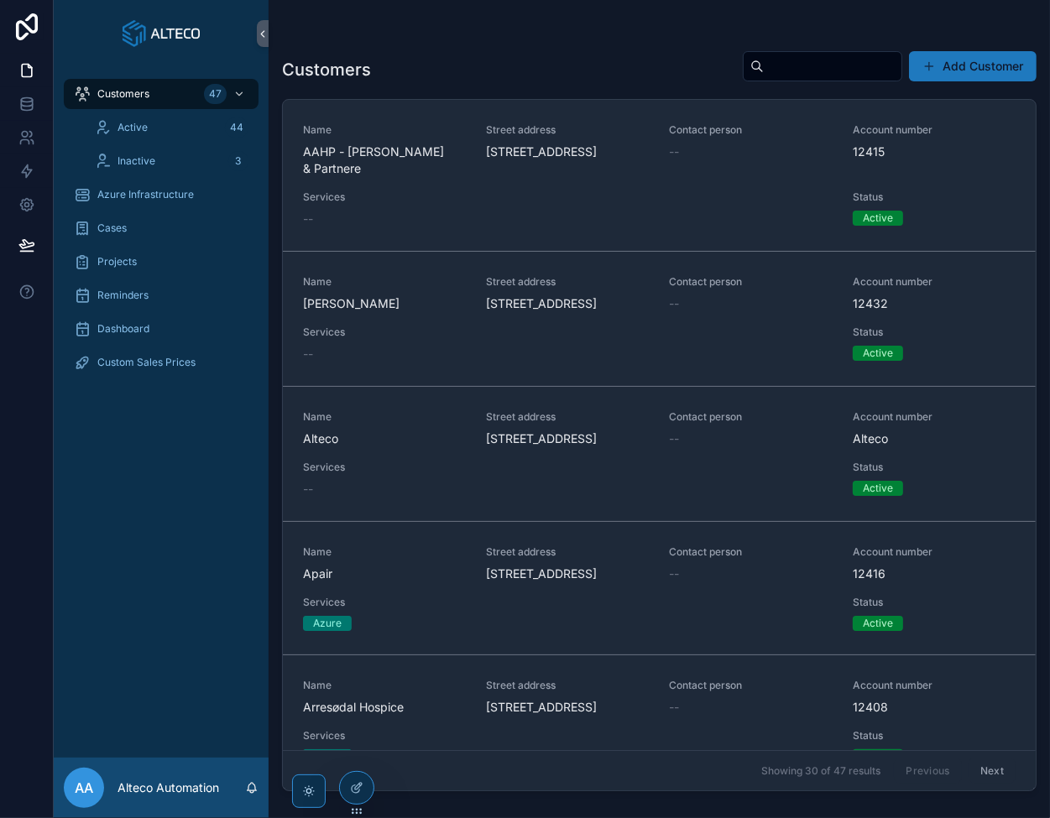
click at [155, 128] on div "Active 44" at bounding box center [171, 127] width 154 height 27
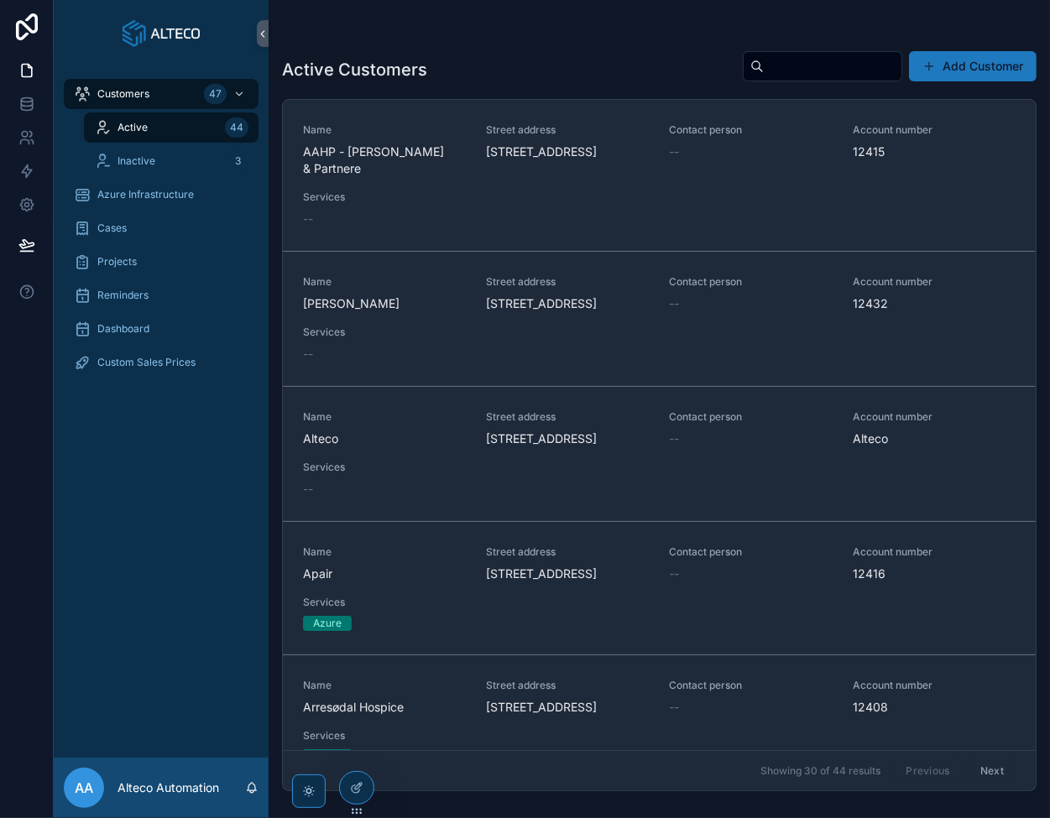
click at [151, 149] on div "Inactive 3" at bounding box center [171, 161] width 154 height 27
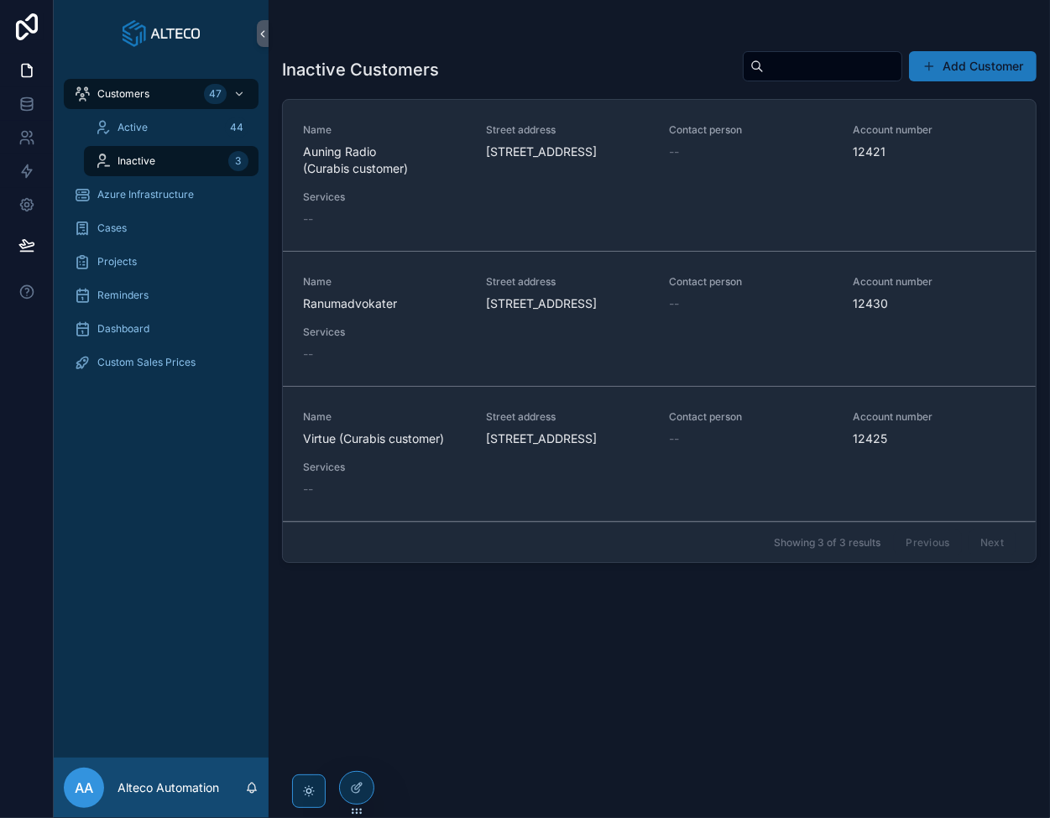
click at [151, 112] on div "Active 44" at bounding box center [171, 128] width 195 height 34
click at [150, 93] on div "Customers 47" at bounding box center [161, 94] width 175 height 27
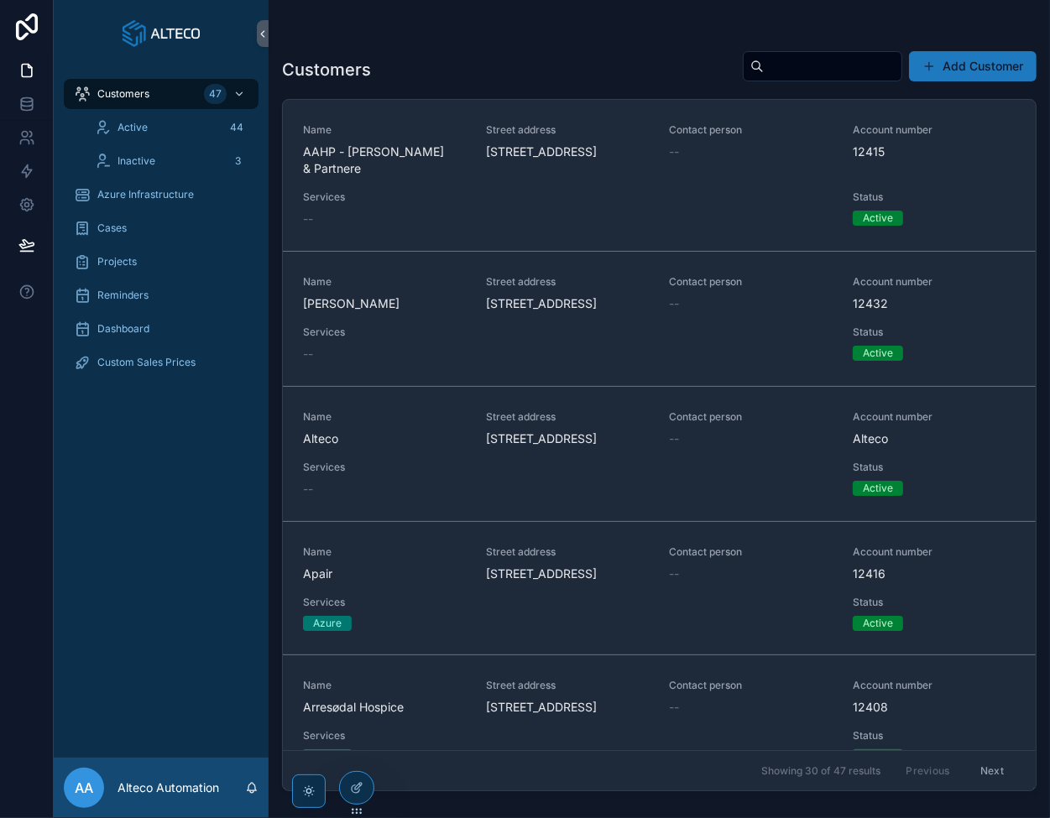
click at [142, 120] on div "Active 44" at bounding box center [171, 127] width 154 height 27
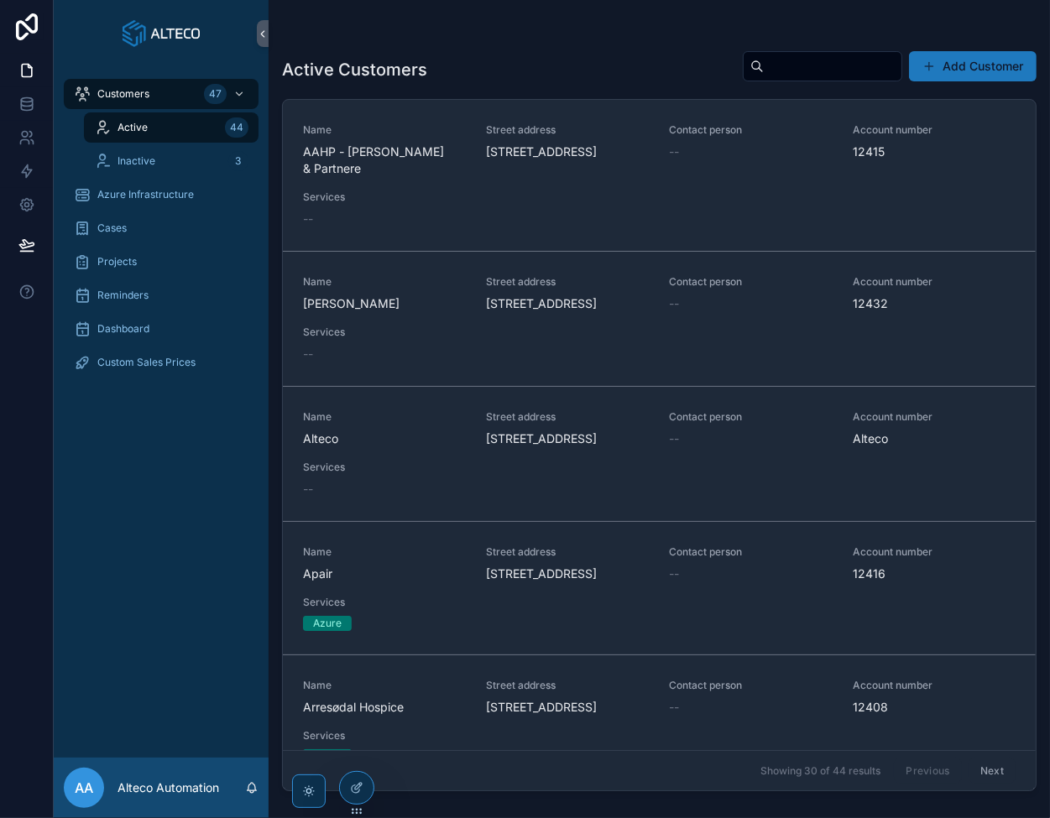
click at [141, 144] on div "Inactive 3" at bounding box center [171, 161] width 195 height 34
click at [144, 119] on div "Active 44" at bounding box center [171, 127] width 154 height 27
click at [147, 146] on link "Inactive 3" at bounding box center [171, 161] width 175 height 30
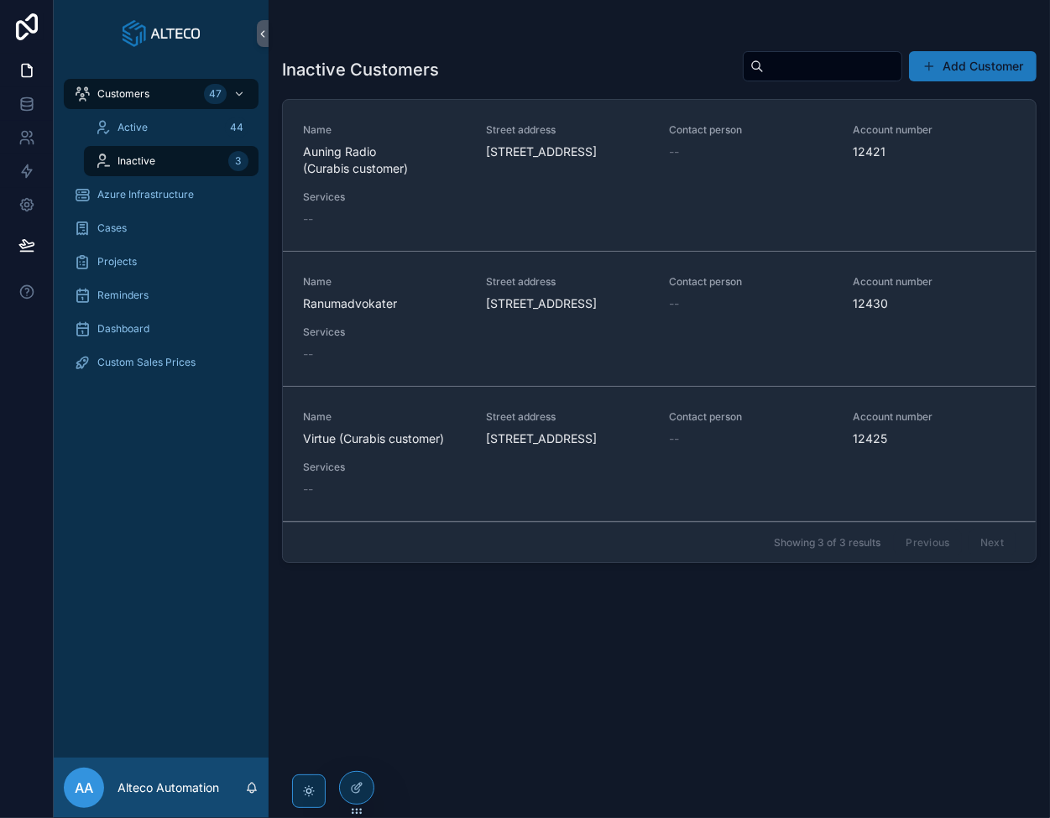
click at [148, 124] on div "Active 44" at bounding box center [171, 127] width 154 height 27
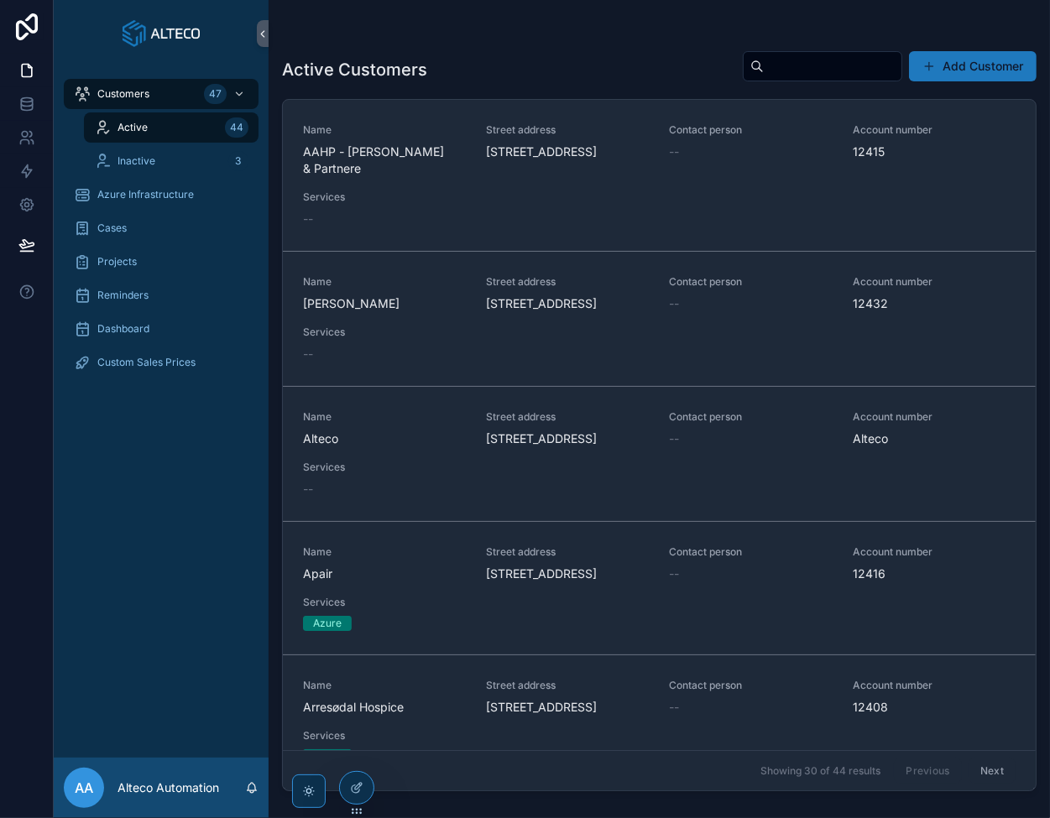
click at [148, 90] on span "Customers" at bounding box center [123, 93] width 52 height 13
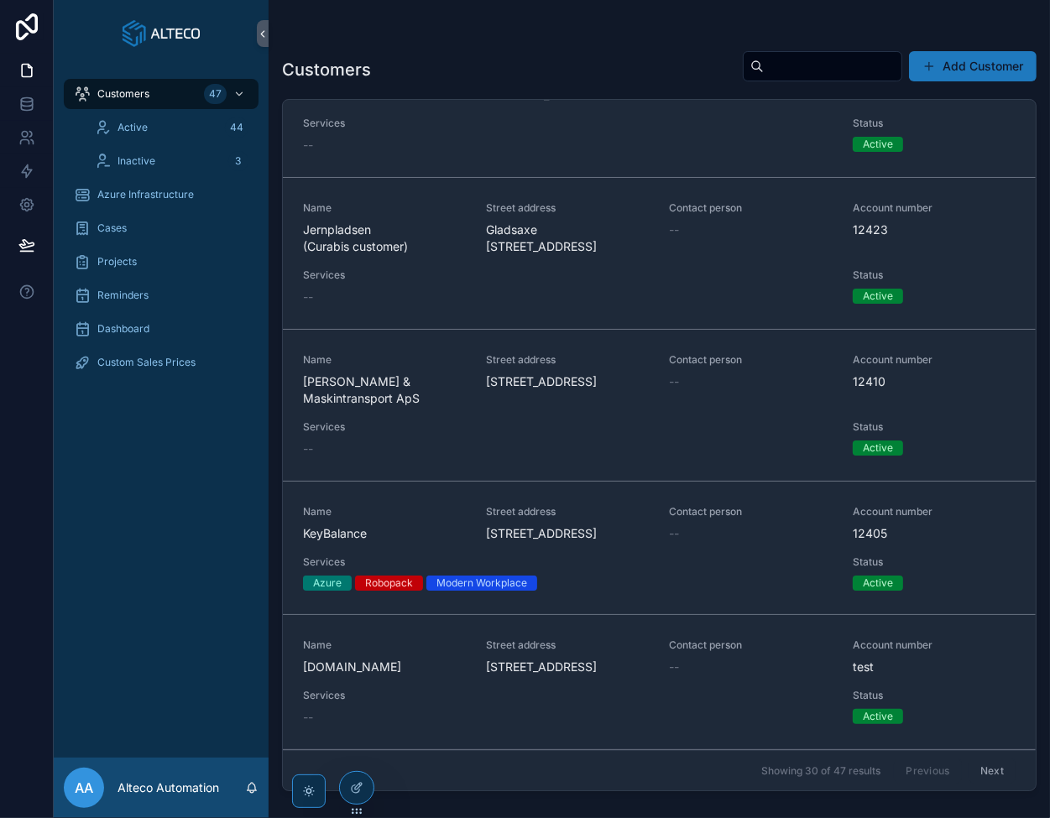
scroll to position [3924, 0]
click at [980, 769] on button "Next" at bounding box center [992, 771] width 47 height 26
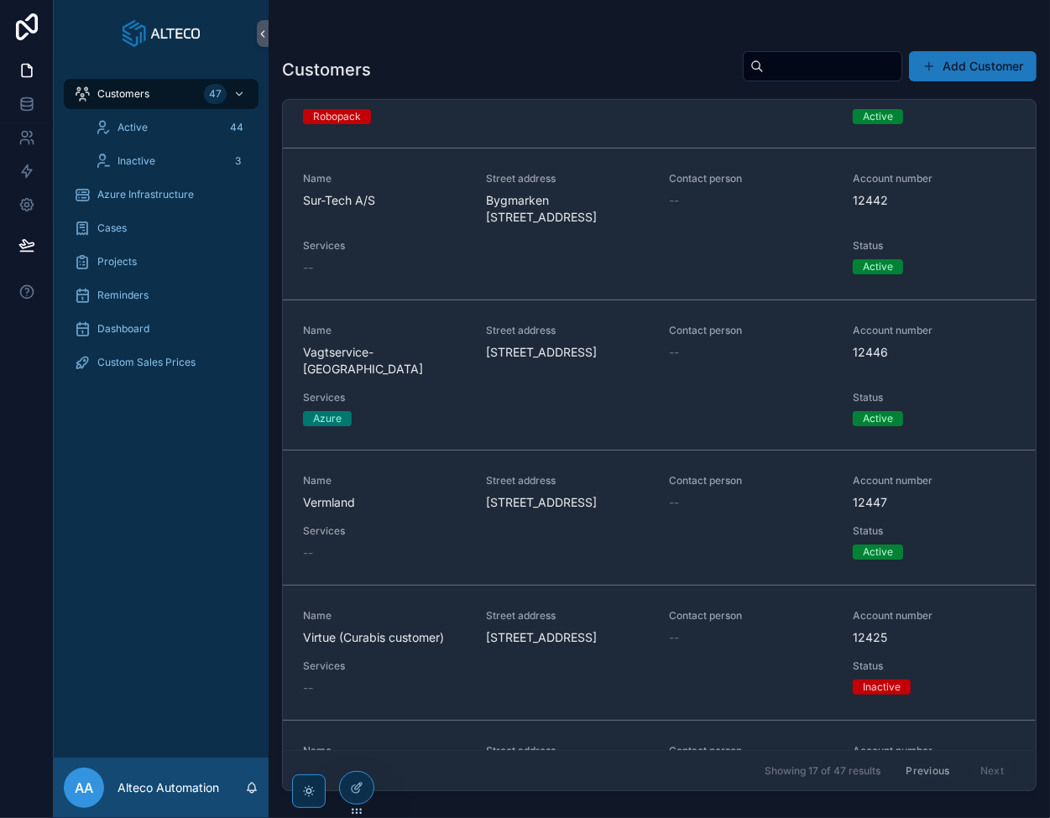
scroll to position [1538, 0]
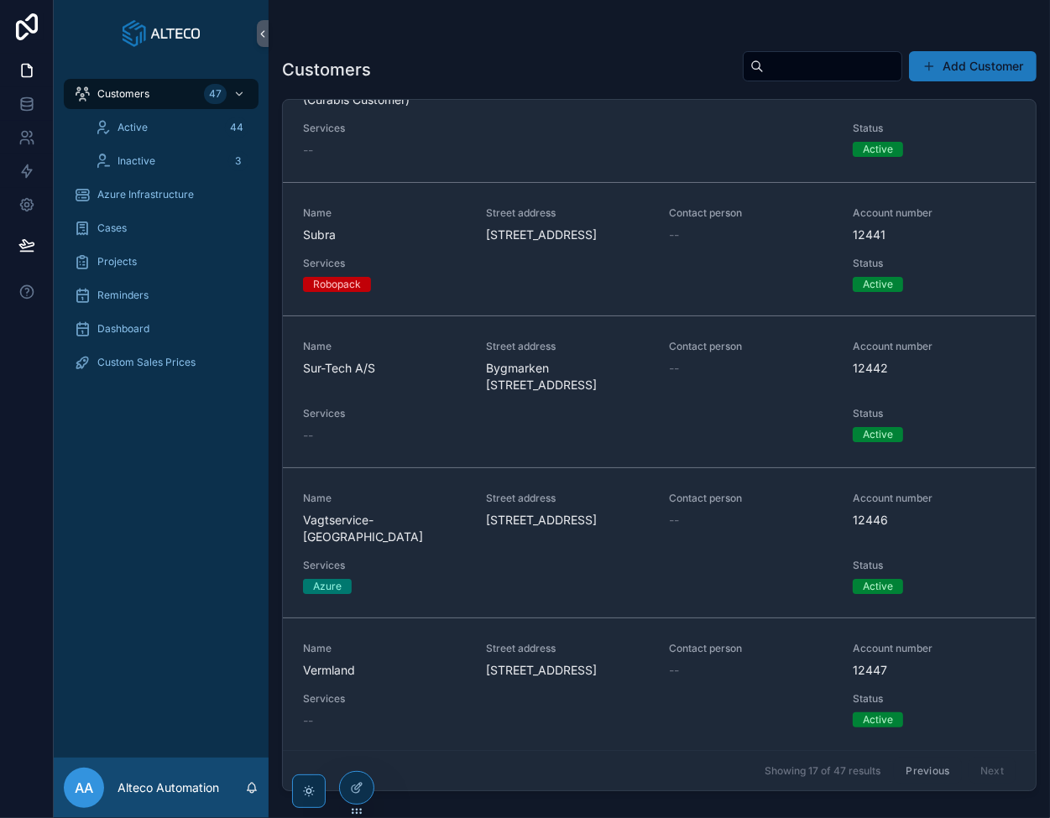
click at [435, 292] on div "Name [GEOGRAPHIC_DATA] address [STREET_ADDRESS] Contact person -- Account numbe…" at bounding box center [659, 250] width 713 height 86
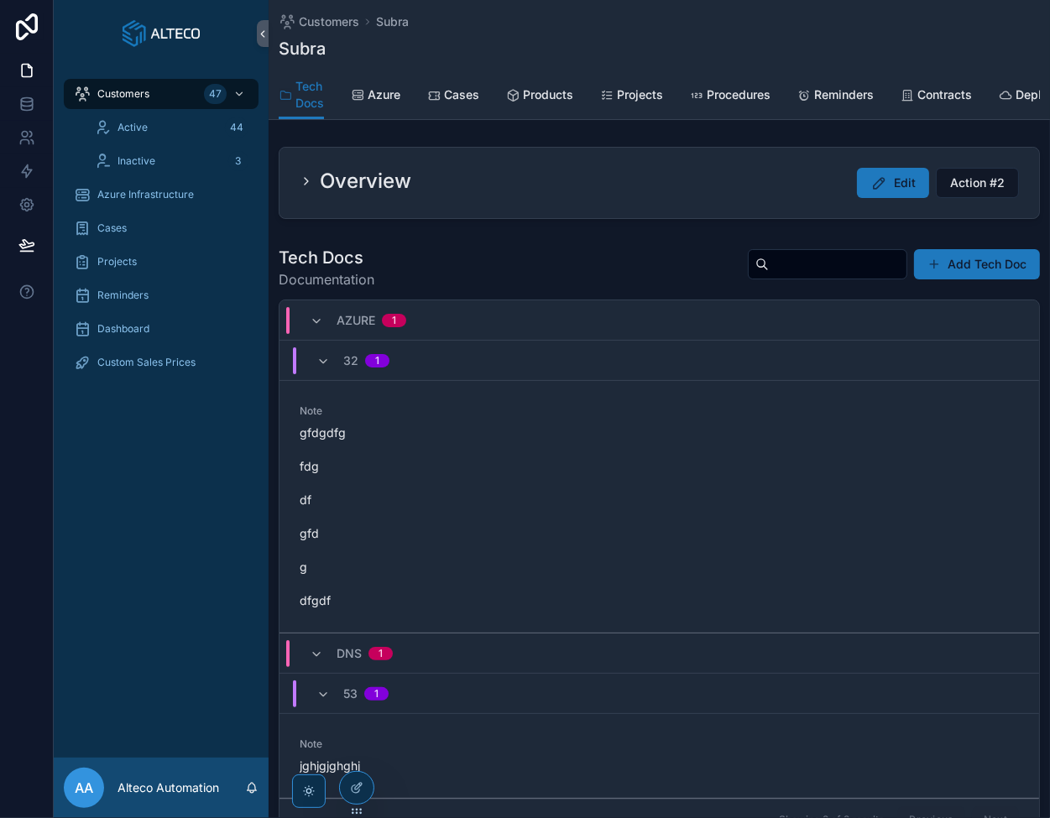
click at [319, 367] on icon "scrollable content" at bounding box center [322, 361] width 13 height 13
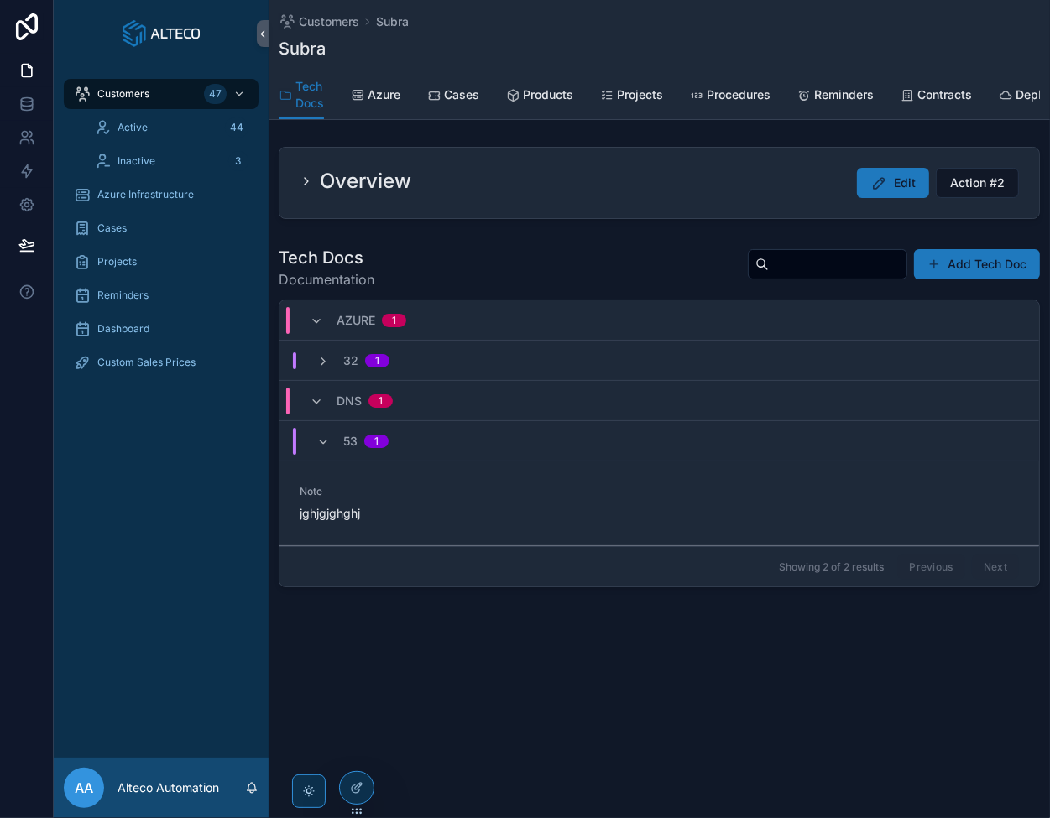
click at [316, 449] on icon "scrollable content" at bounding box center [322, 442] width 13 height 13
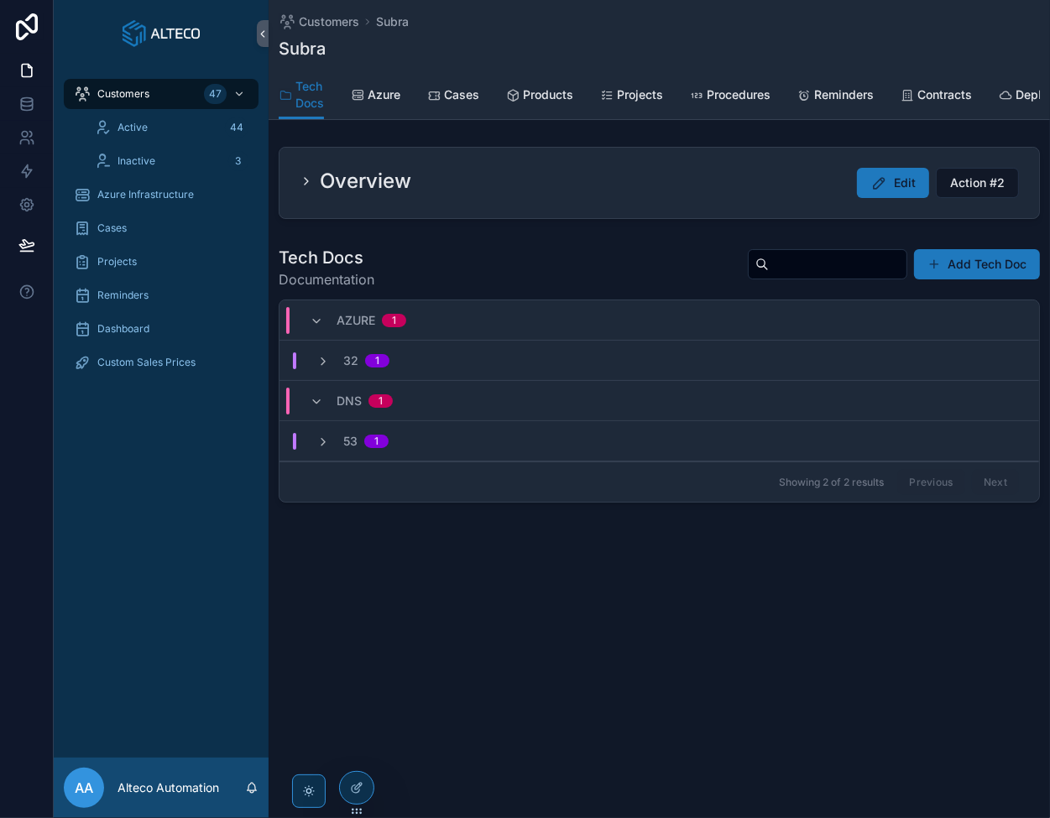
click at [316, 449] on icon "scrollable content" at bounding box center [322, 442] width 13 height 13
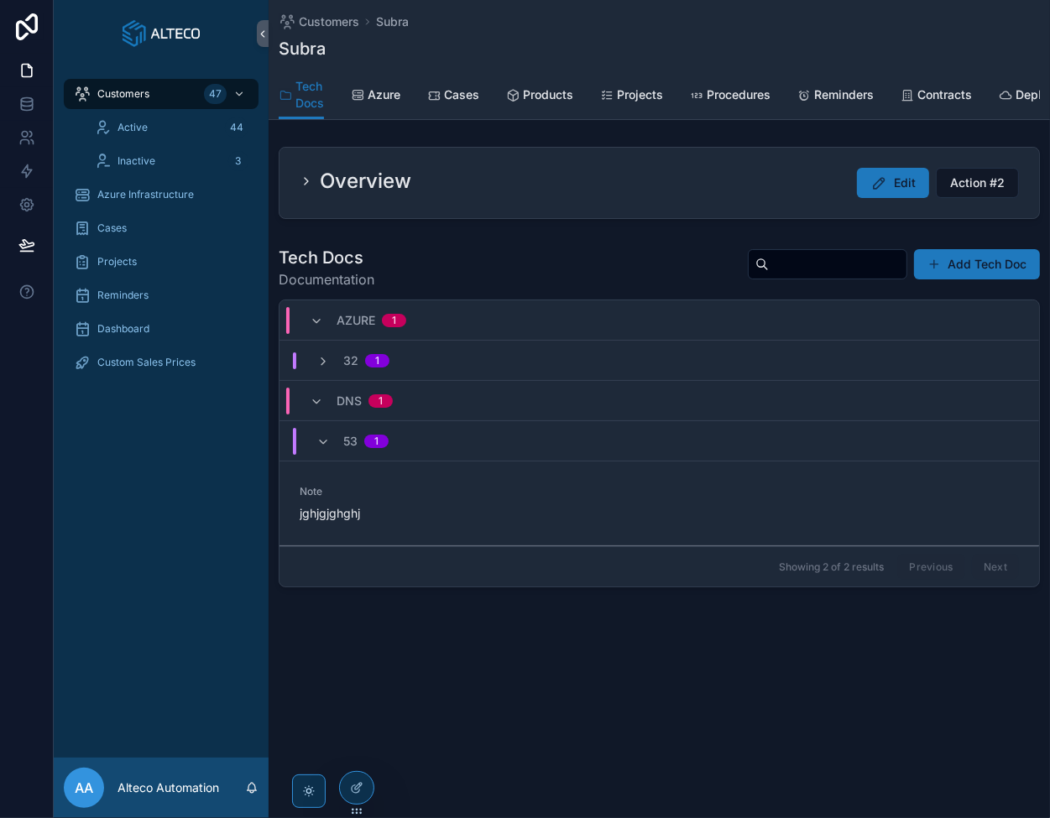
click at [316, 364] on icon "scrollable content" at bounding box center [322, 361] width 13 height 13
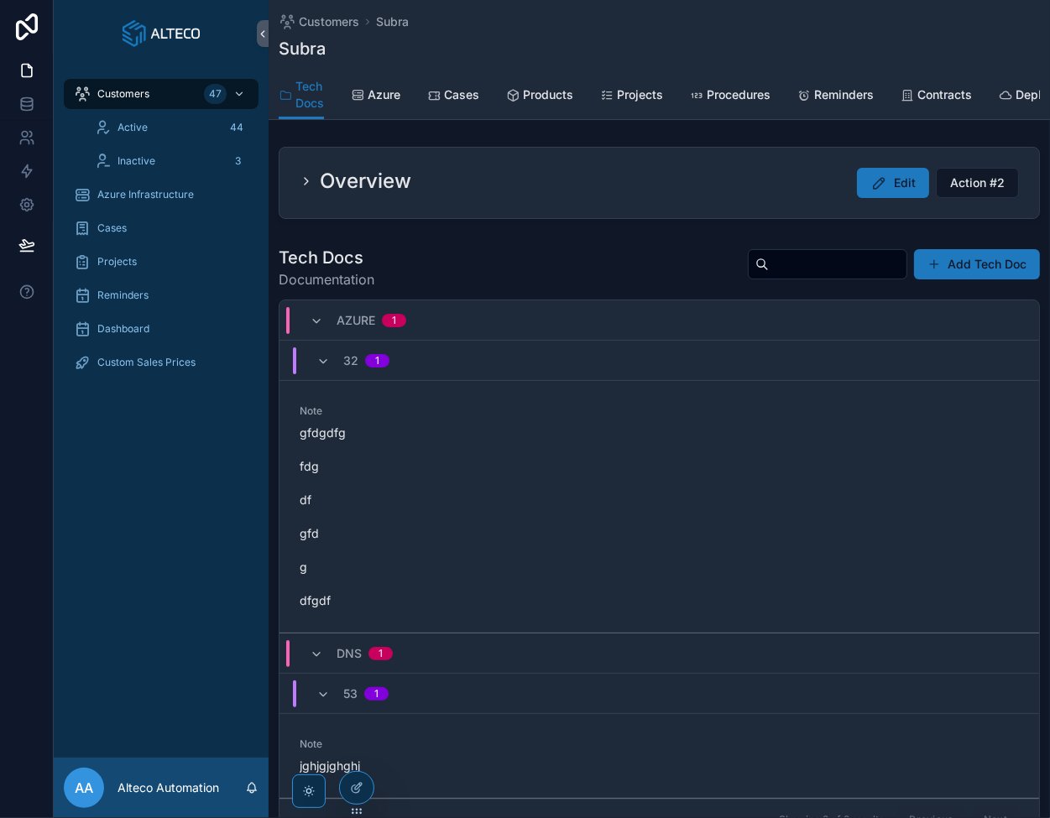
click at [322, 694] on span "scrollable content" at bounding box center [322, 694] width 13 height 13
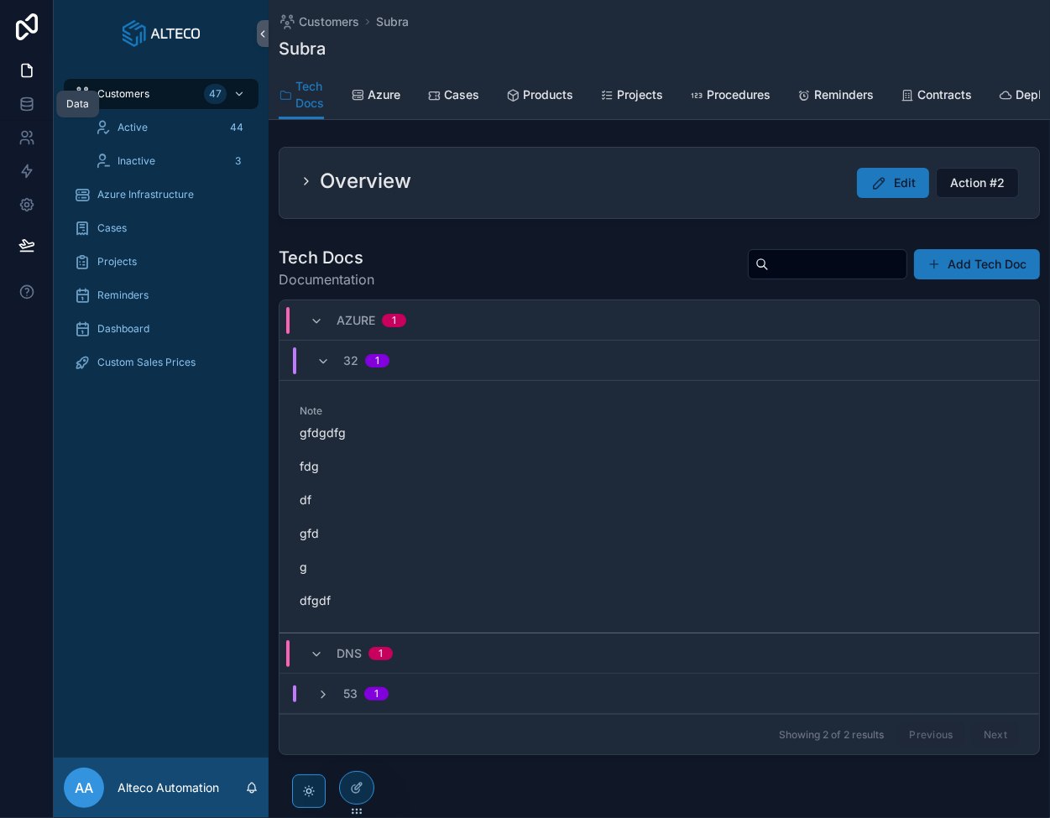
drag, startPoint x: 18, startPoint y: 99, endPoint x: 27, endPoint y: 100, distance: 9.3
click at [18, 99] on icon at bounding box center [26, 104] width 17 height 17
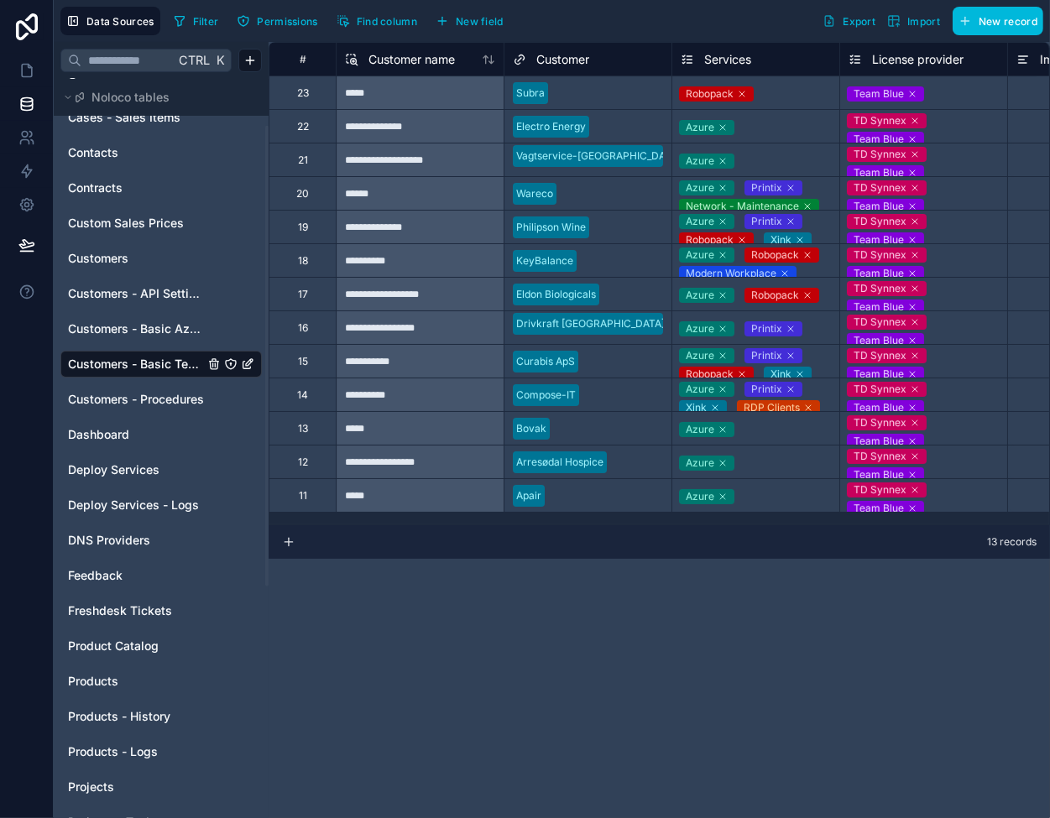
scroll to position [449, 0]
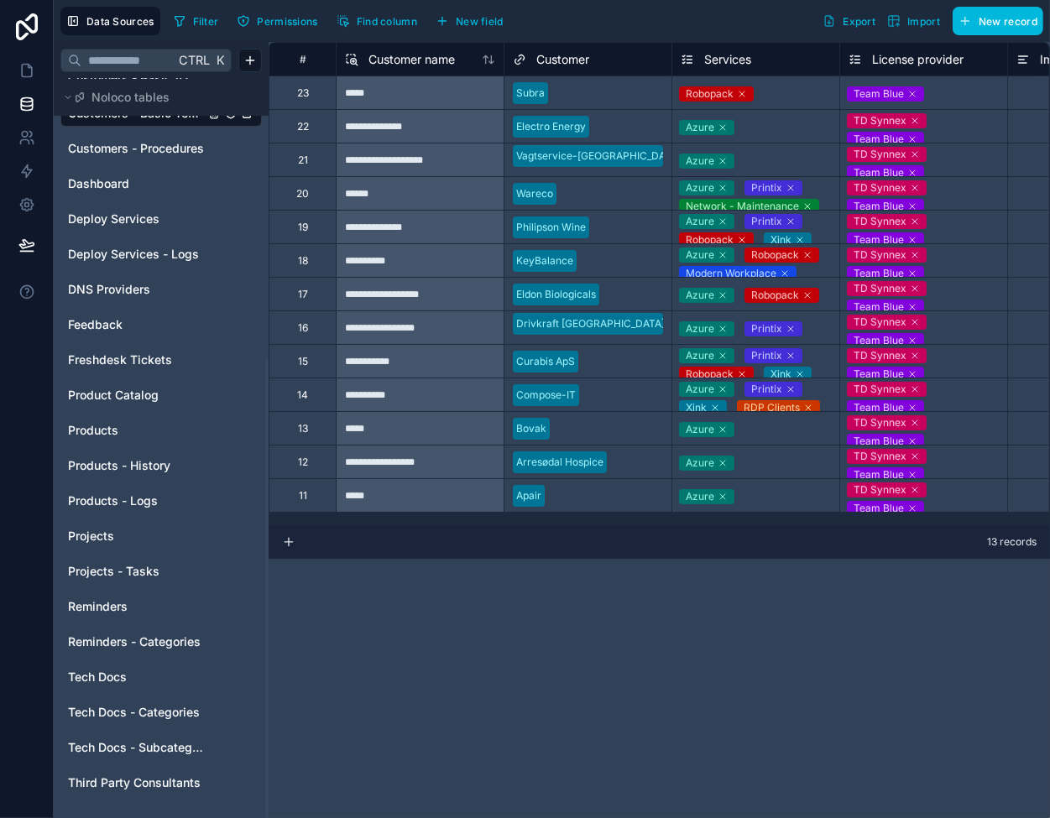
click at [132, 672] on link "Tech Docs" at bounding box center [136, 677] width 136 height 17
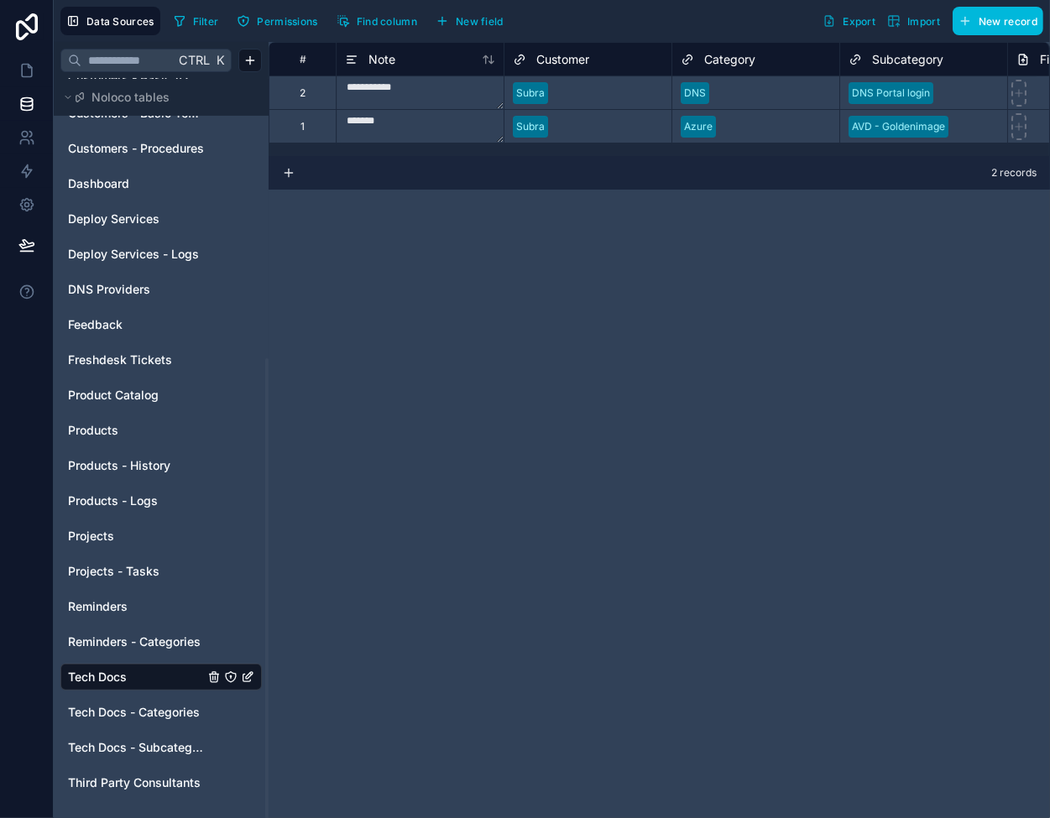
click at [408, 94] on textarea "**********" at bounding box center [420, 92] width 167 height 33
drag, startPoint x: 464, startPoint y: 126, endPoint x: 447, endPoint y: 83, distance: 46.0
click at [426, 120] on textarea "******* *** ** *** * *****" at bounding box center [420, 177] width 167 height 134
click at [426, 88] on textarea "**********" at bounding box center [420, 92] width 167 height 33
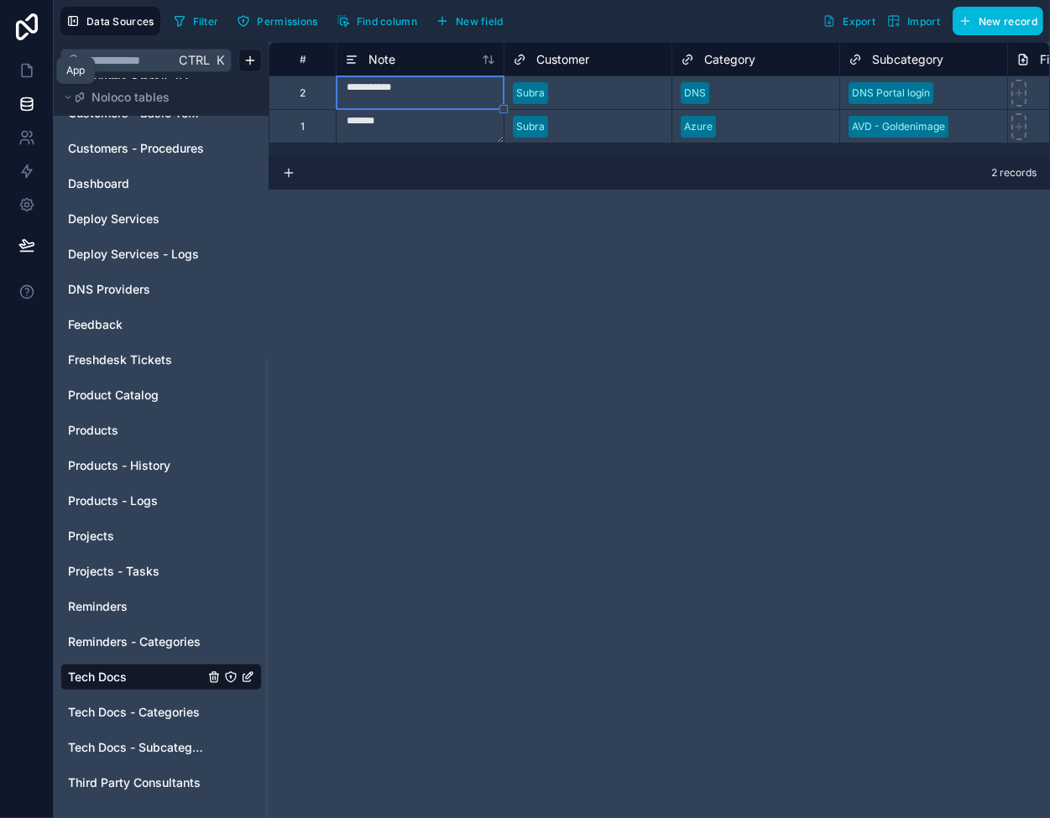
click at [28, 66] on icon at bounding box center [29, 66] width 3 height 3
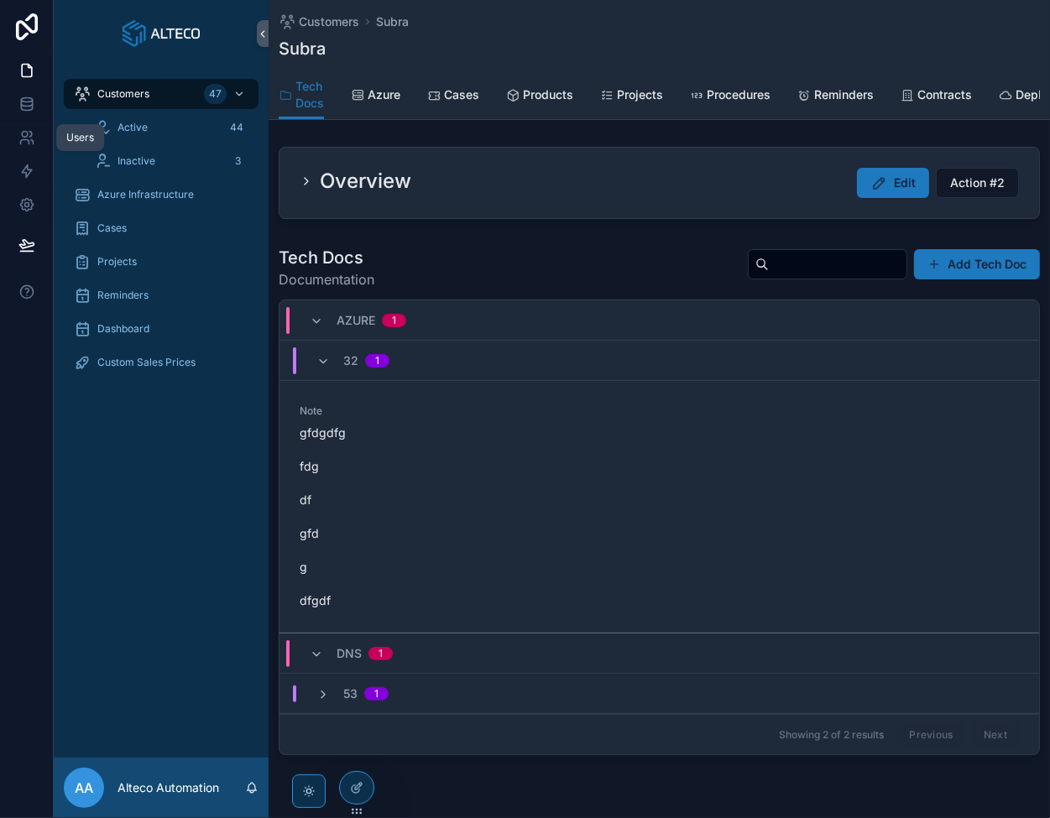
click at [20, 129] on icon at bounding box center [26, 137] width 17 height 17
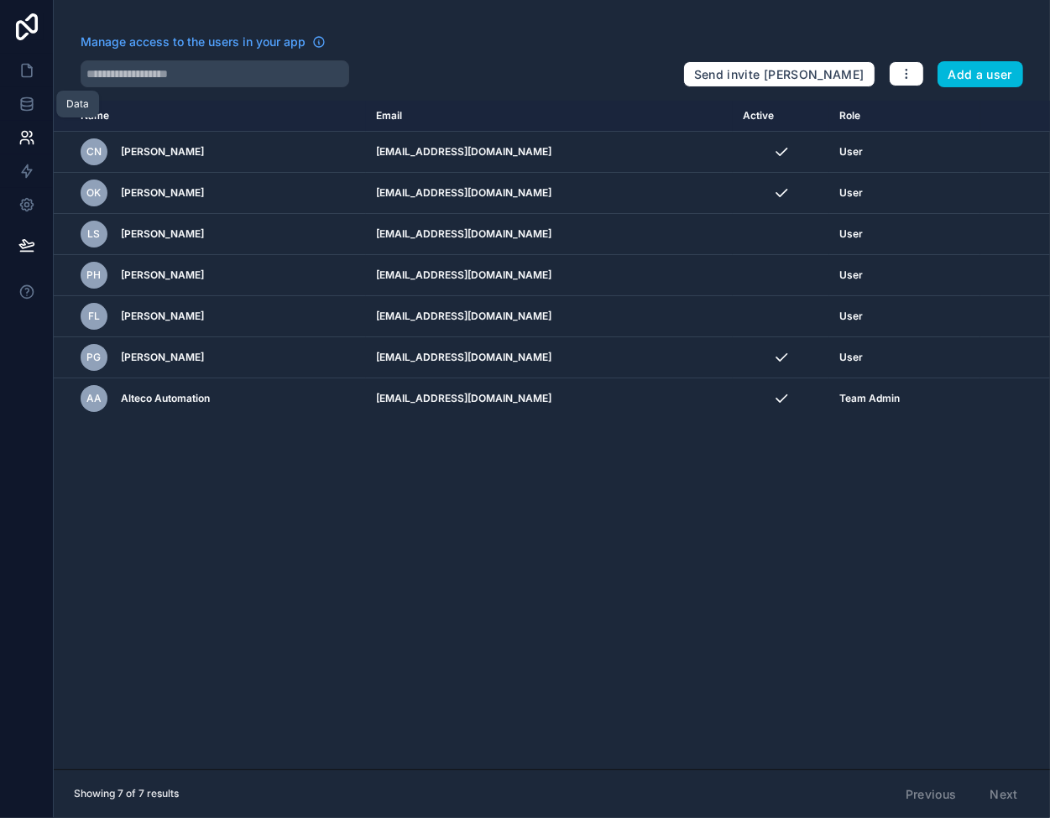
click at [27, 101] on icon at bounding box center [26, 104] width 17 height 17
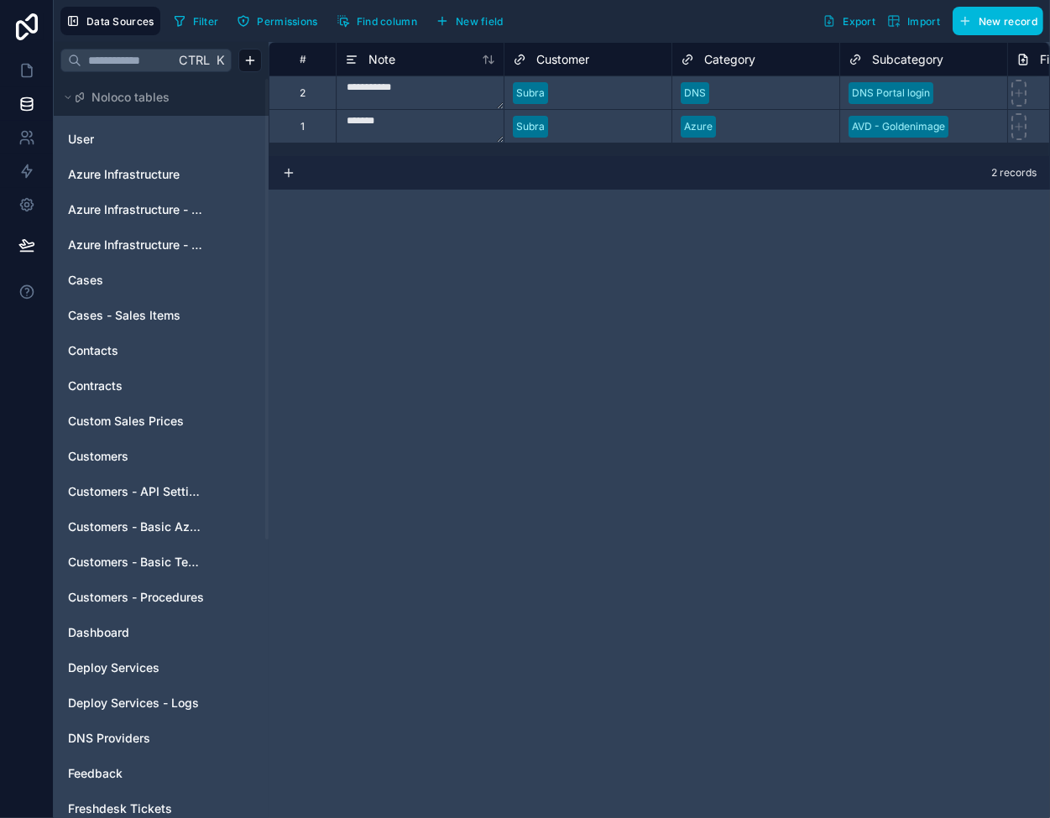
click at [138, 137] on link "User" at bounding box center [136, 139] width 136 height 17
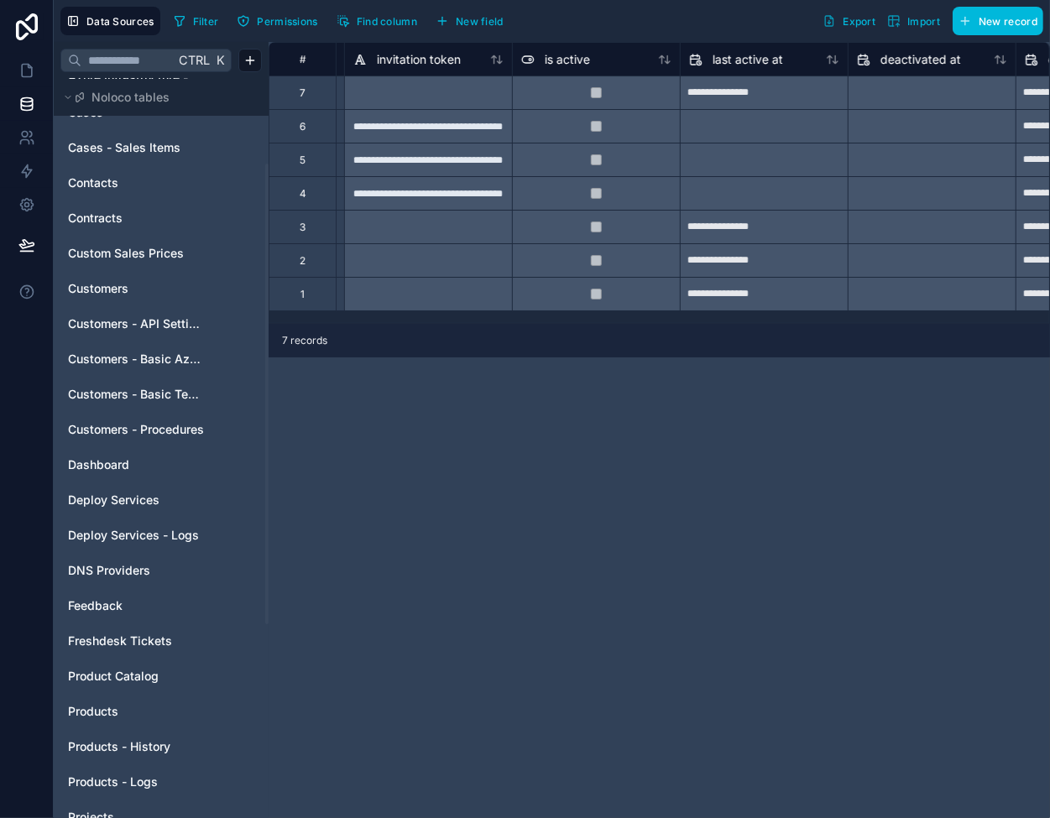
scroll to position [84, 0]
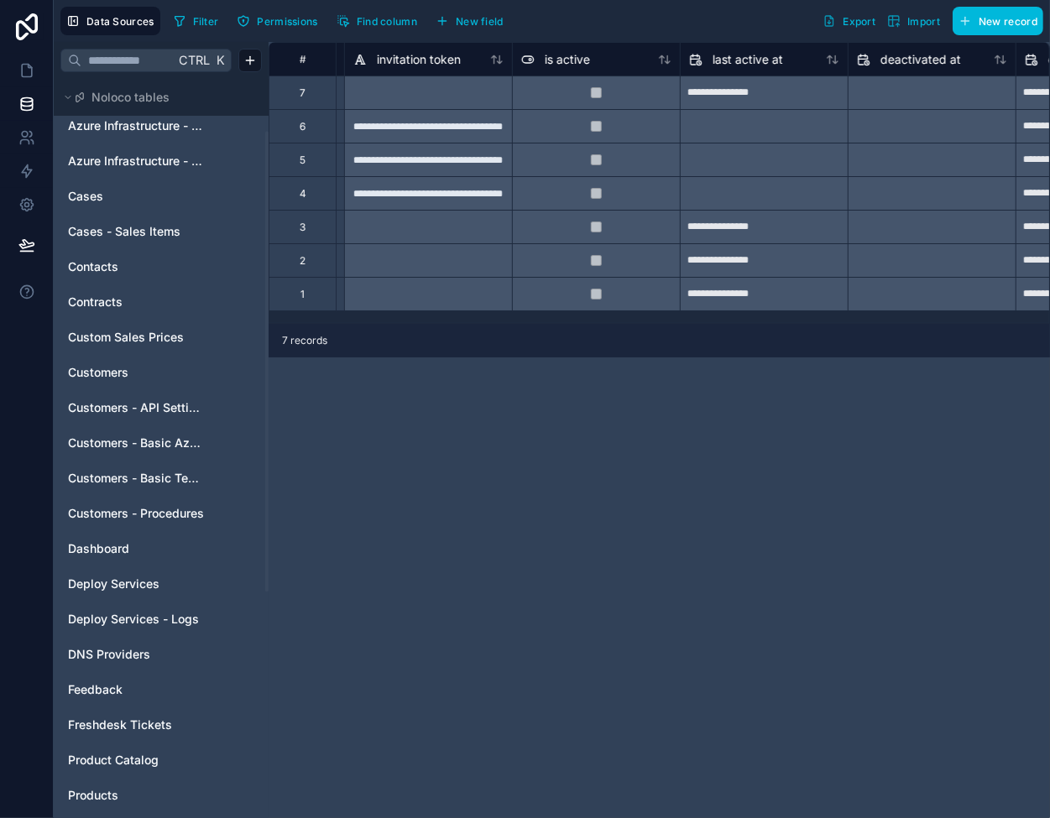
click at [139, 478] on span "Customers - Basic Tech Info" at bounding box center [136, 478] width 136 height 17
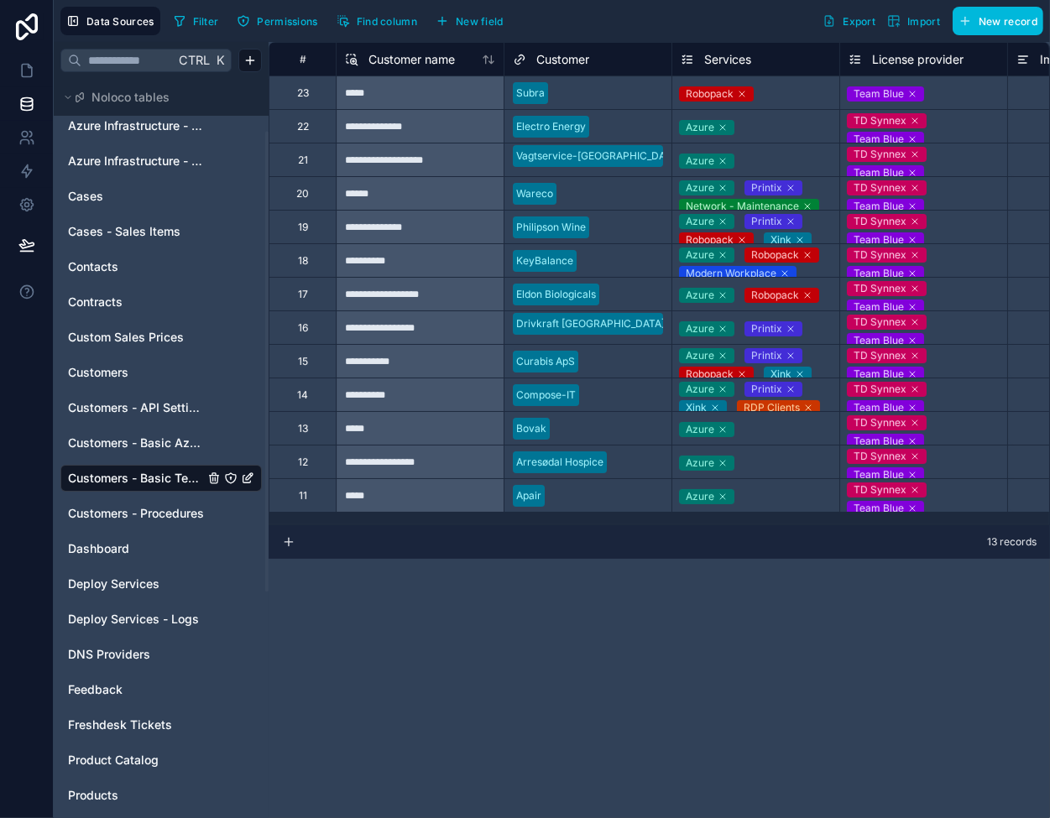
click at [813, 85] on div "Robopack" at bounding box center [755, 93] width 167 height 20
click at [813, 85] on div "Robopack" at bounding box center [755, 93] width 167 height 24
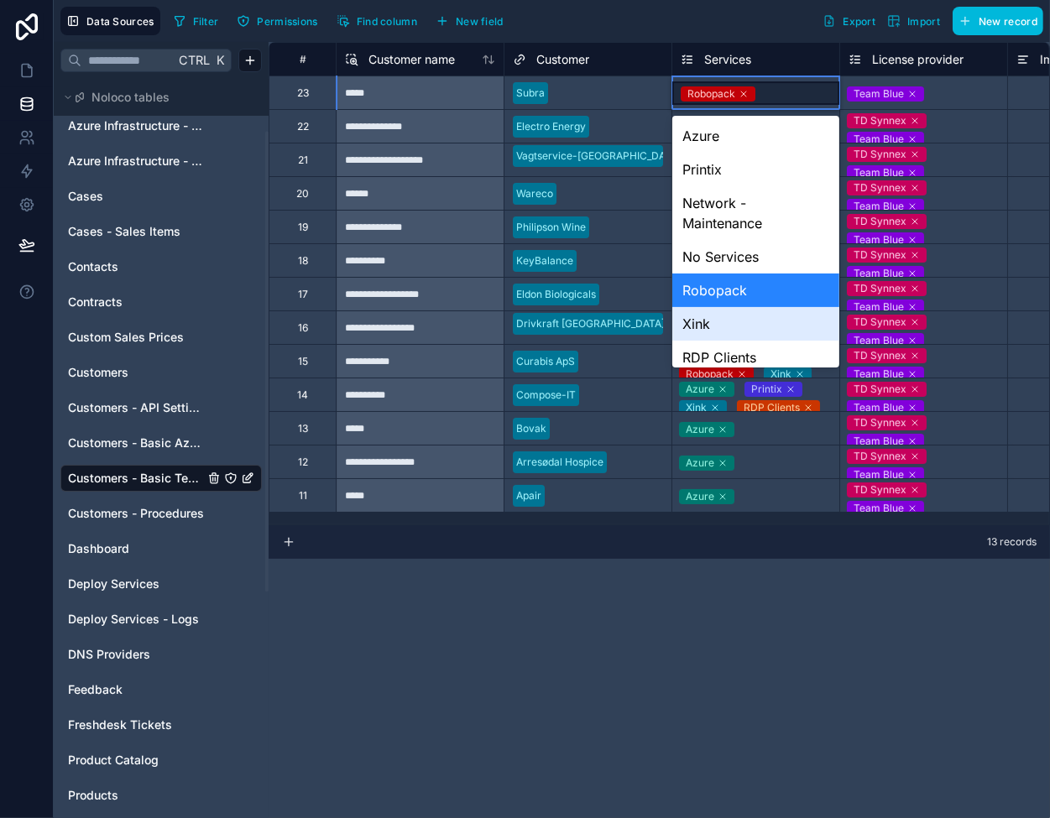
scroll to position [84, 0]
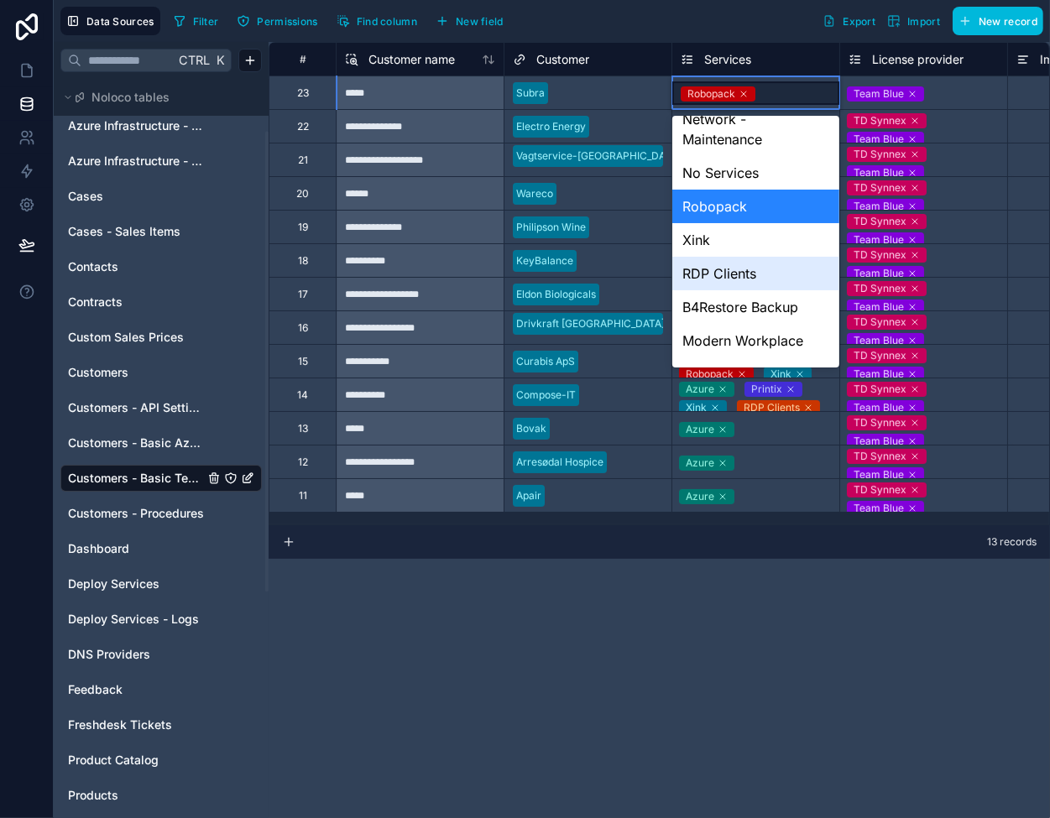
click at [738, 273] on div "RDP Clients" at bounding box center [755, 274] width 167 height 34
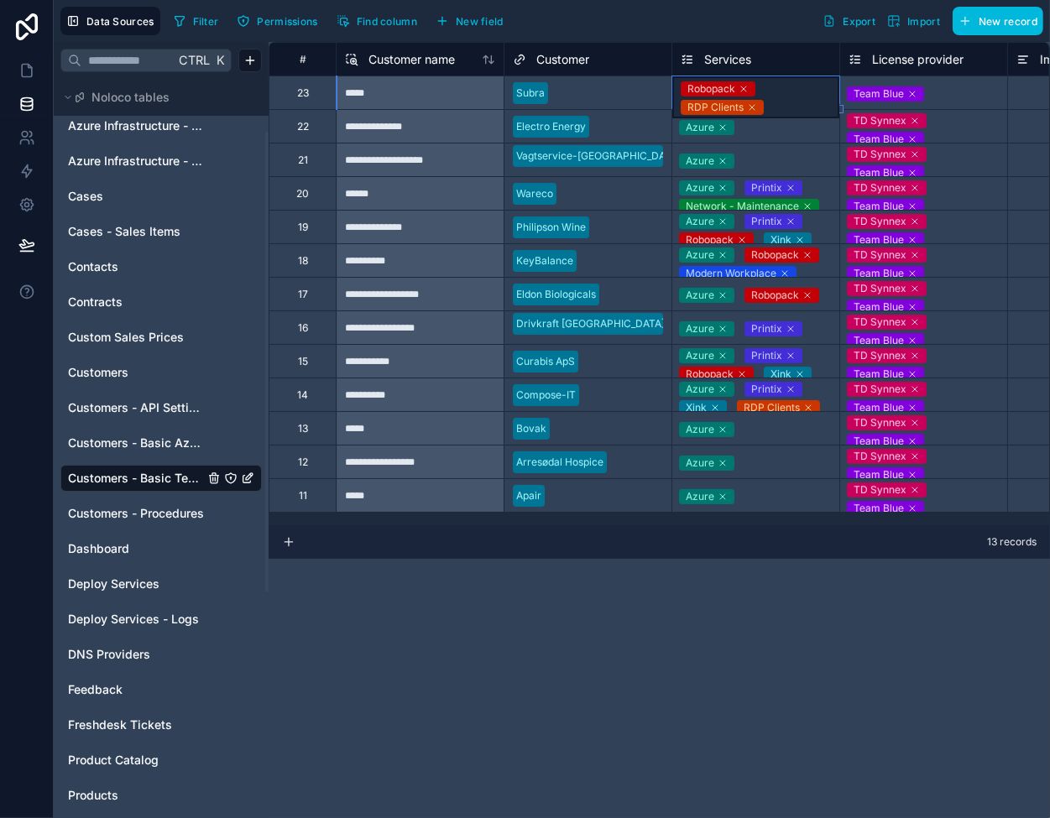
click at [458, 146] on div "**********" at bounding box center [420, 160] width 168 height 34
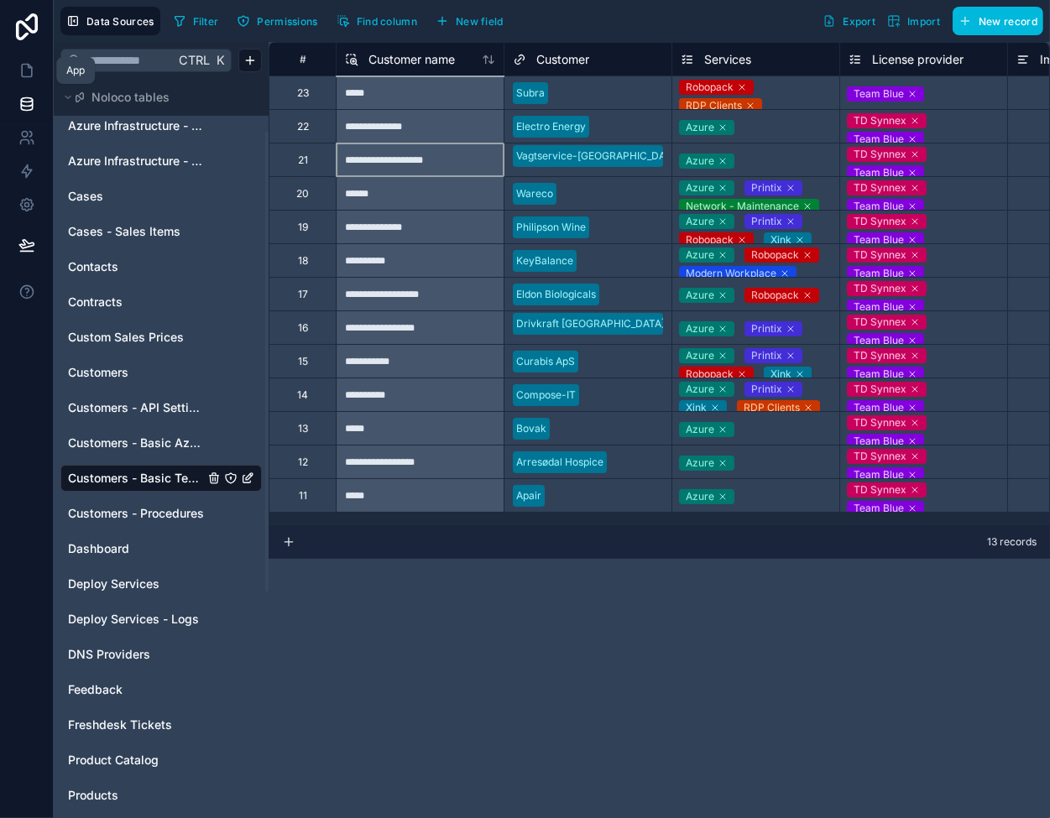
click at [26, 65] on icon at bounding box center [27, 71] width 10 height 13
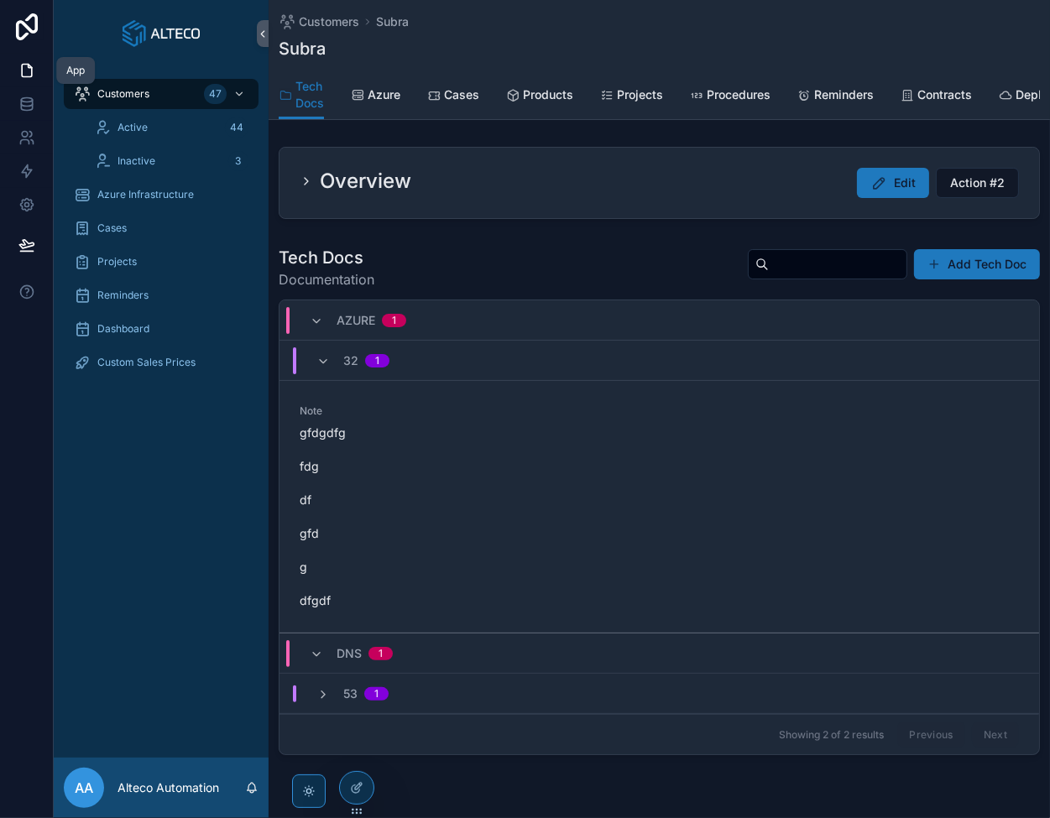
click at [557, 94] on span "Products" at bounding box center [548, 94] width 50 height 17
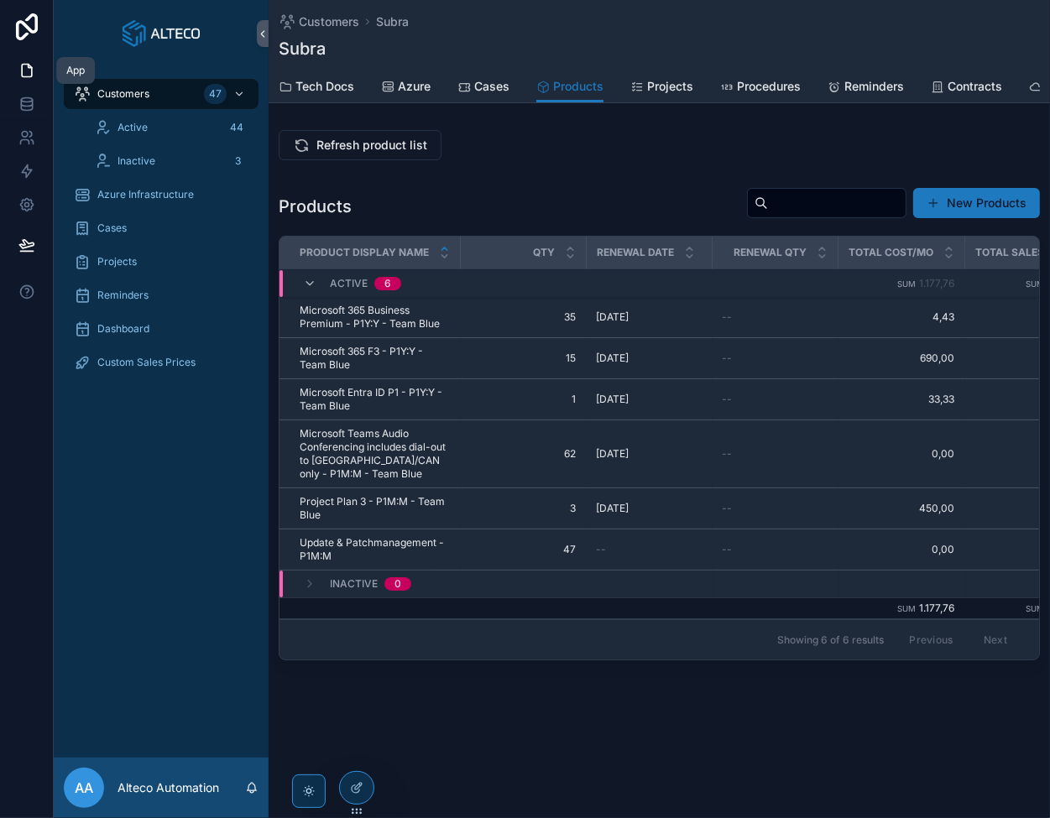
click at [371, 154] on span "Refresh product list" at bounding box center [371, 145] width 111 height 17
click at [34, 103] on icon at bounding box center [26, 104] width 17 height 17
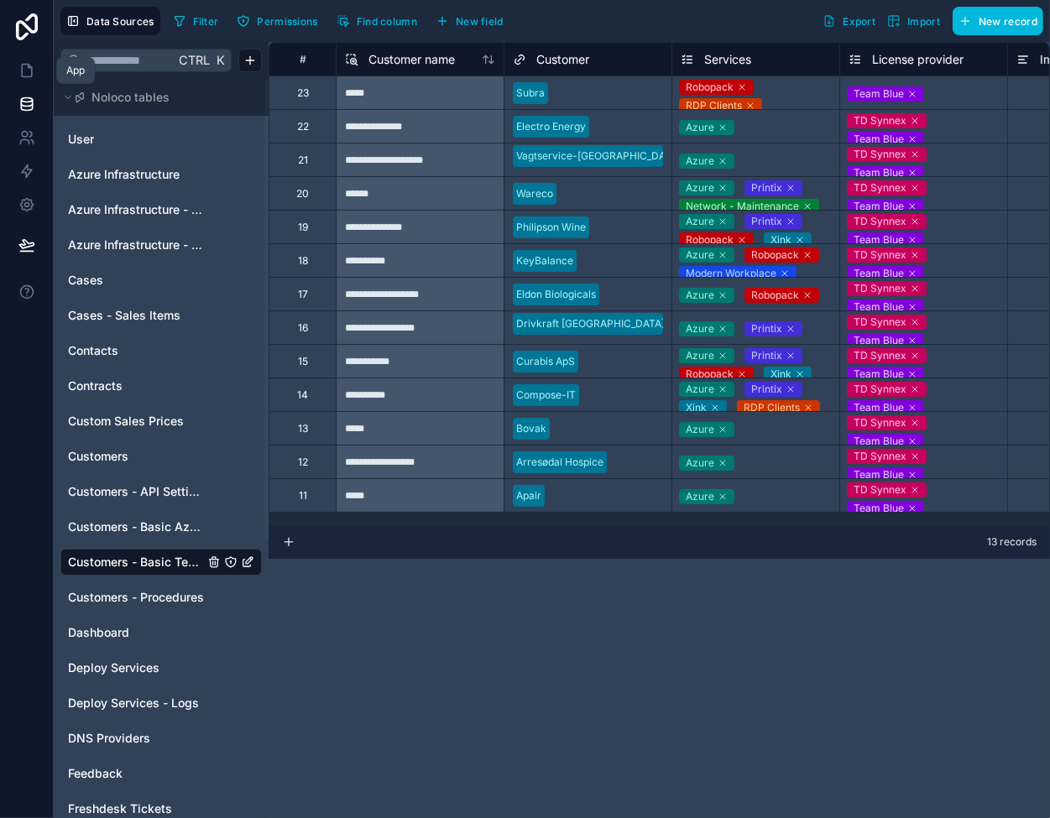
click at [714, 62] on span "Services" at bounding box center [727, 59] width 47 height 17
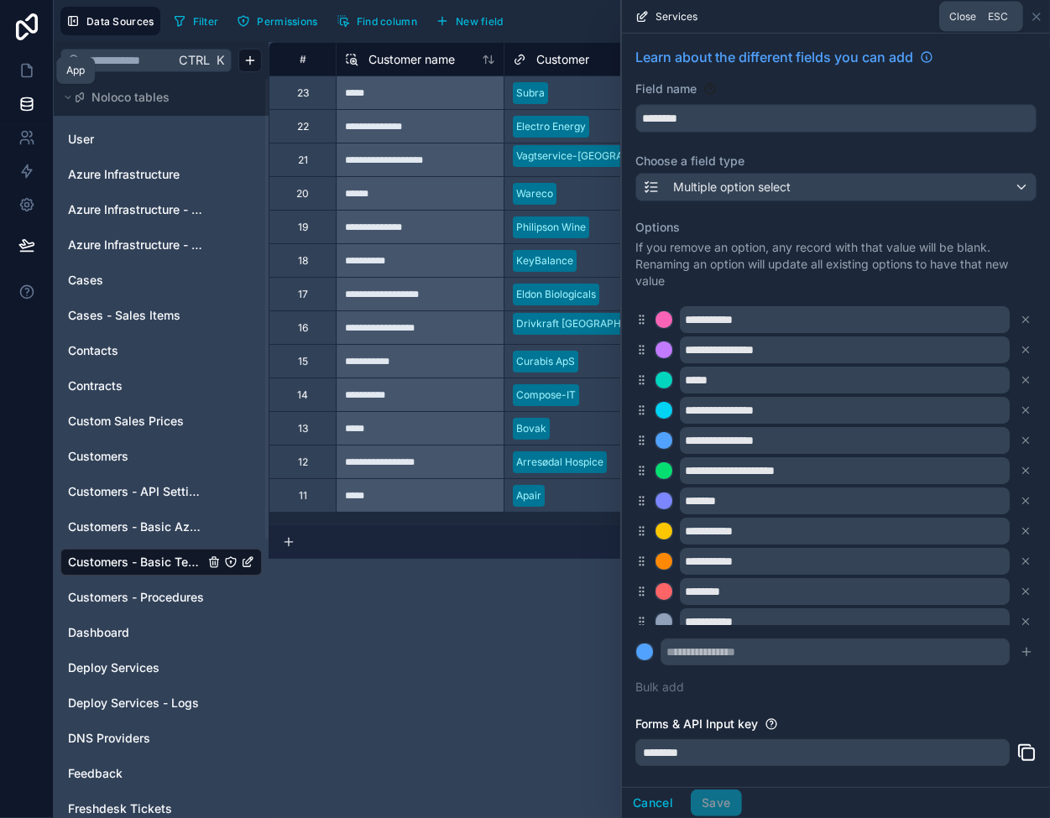
click at [1038, 13] on icon at bounding box center [1036, 16] width 13 height 13
